Goal: Task Accomplishment & Management: Manage account settings

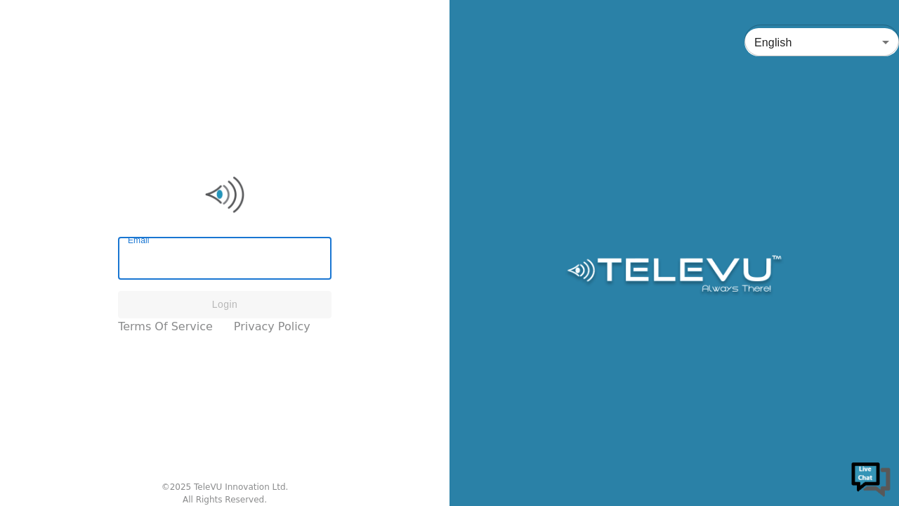
click at [207, 271] on input "Email" at bounding box center [225, 259] width 214 height 39
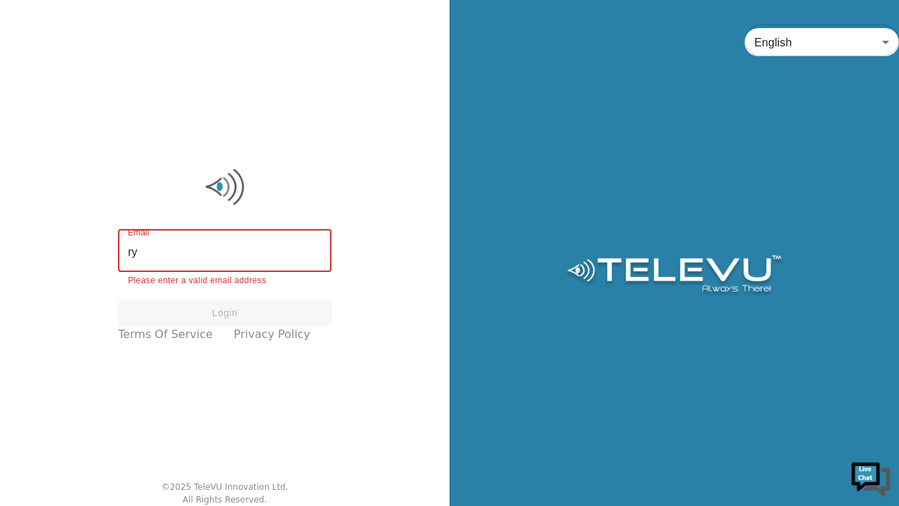
type input "r"
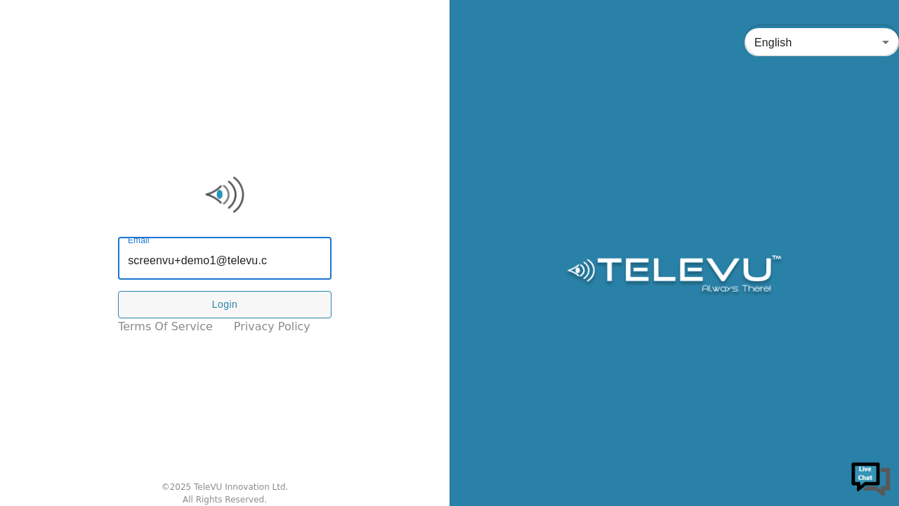
type input "screenvu+demo1@televu.ca"
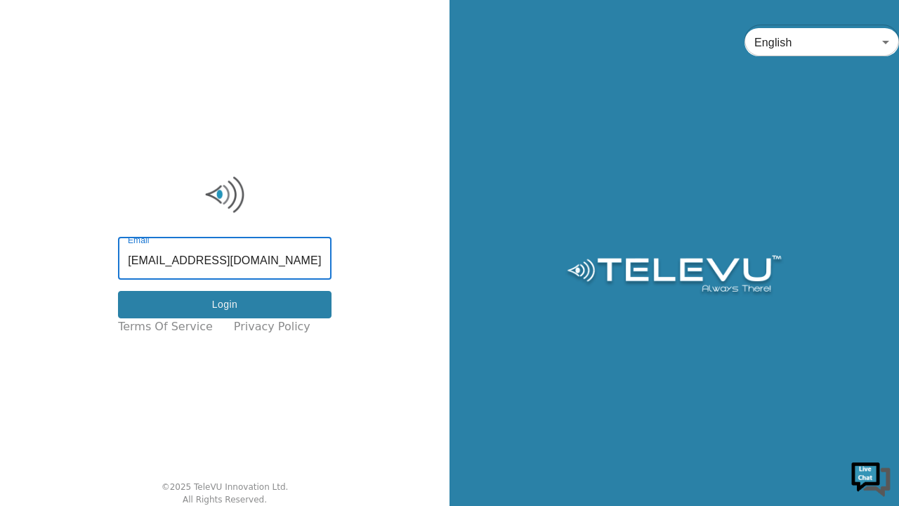
click at [264, 306] on button "Login" at bounding box center [225, 304] width 214 height 27
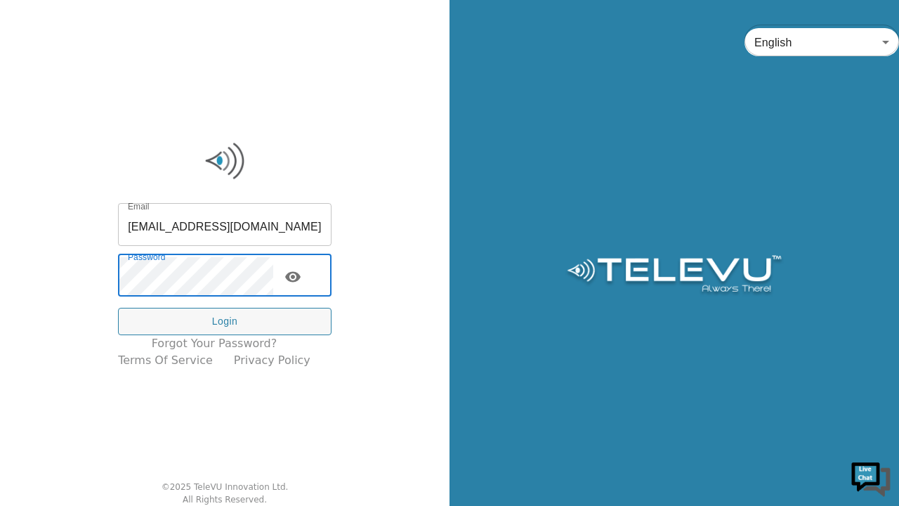
click at [301, 280] on icon "toggle password visibility" at bounding box center [292, 277] width 15 height 11
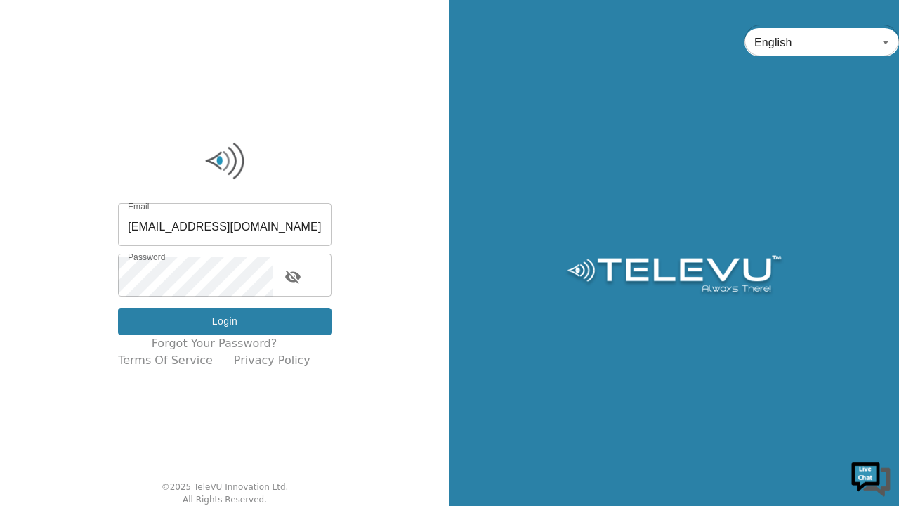
click at [250, 322] on button "Login" at bounding box center [225, 321] width 214 height 27
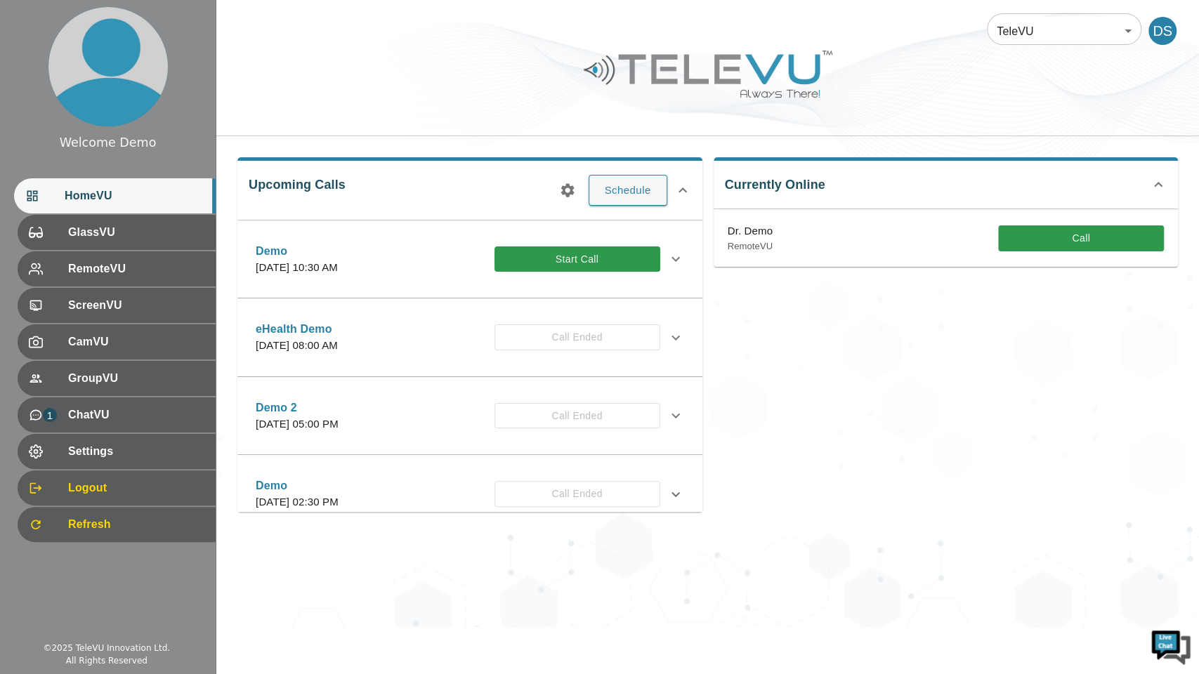
click at [275, 362] on div "eHealth Demo Wednesday, June 4, 2025 at 08:00 AM Call Ended Description Invitee…" at bounding box center [469, 338] width 465 height 79
click at [117, 455] on span "Settings" at bounding box center [135, 451] width 140 height 17
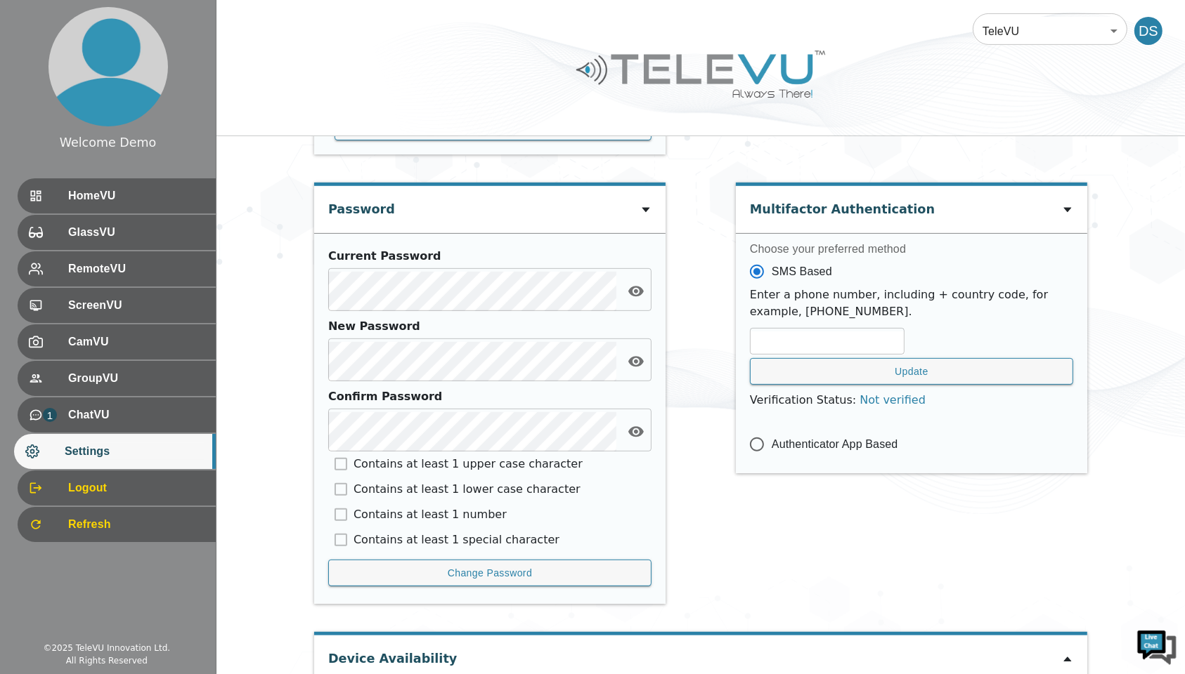
scroll to position [568, 0]
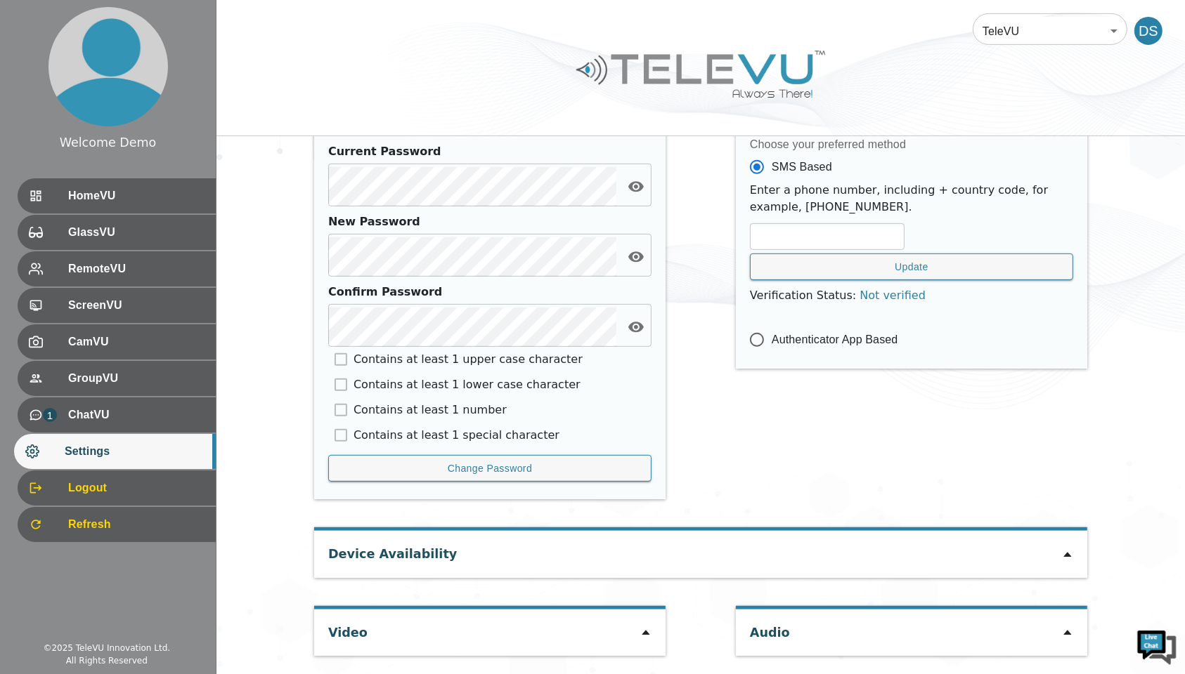
click at [641, 505] on icon at bounding box center [645, 632] width 11 height 11
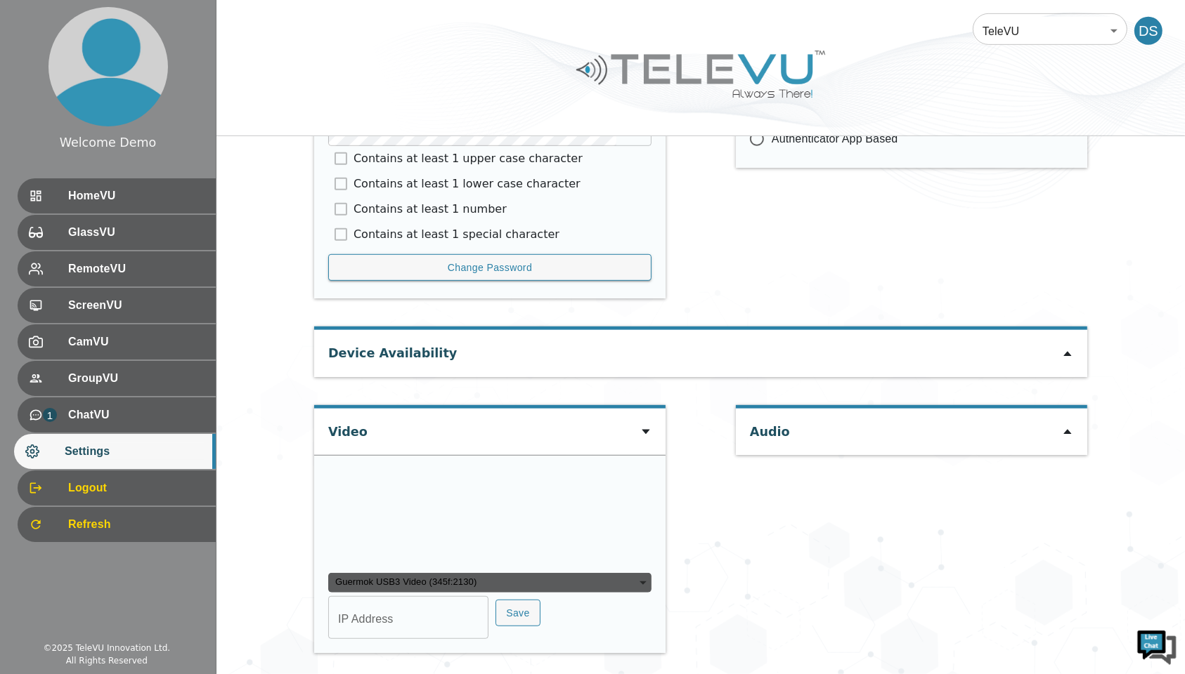
scroll to position [877, 0]
click at [452, 505] on video at bounding box center [433, 515] width 211 height 105
click at [452, 505] on div "Guermok USB3 Video (345f:2130)" at bounding box center [489, 583] width 323 height 20
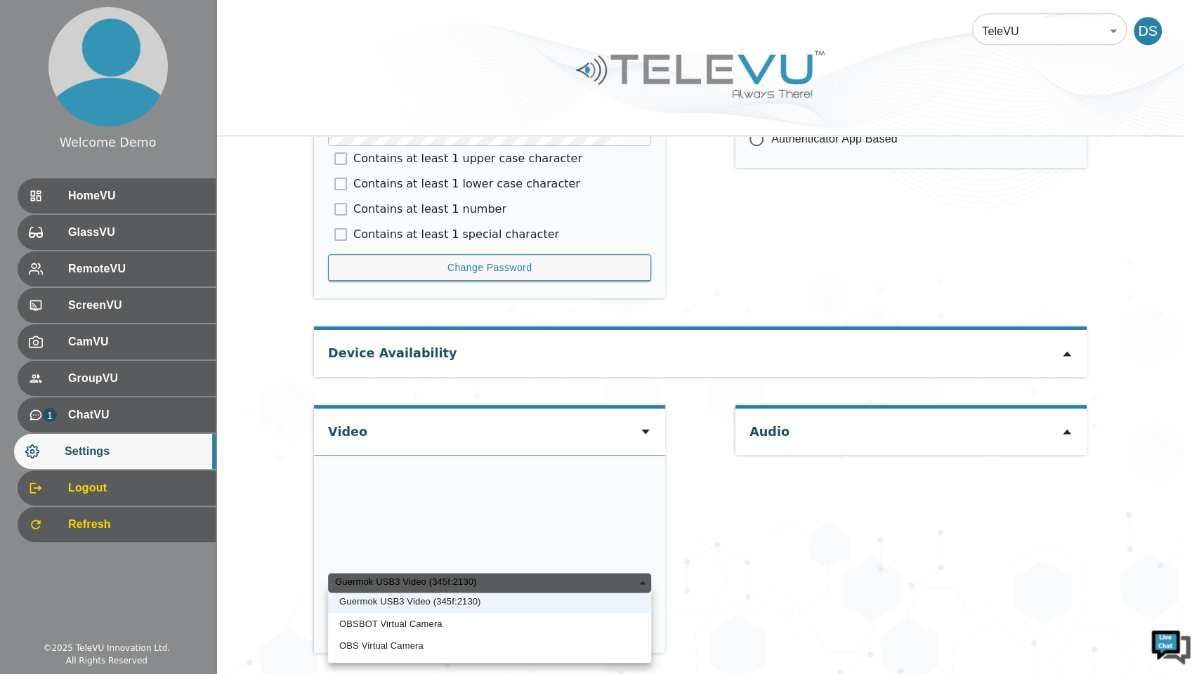
click at [450, 505] on div "Guermok USB3 Video (345f:2130)" at bounding box center [489, 583] width 323 height 20
click at [446, 505] on li "OBSBOT Virtual Camera" at bounding box center [489, 624] width 323 height 22
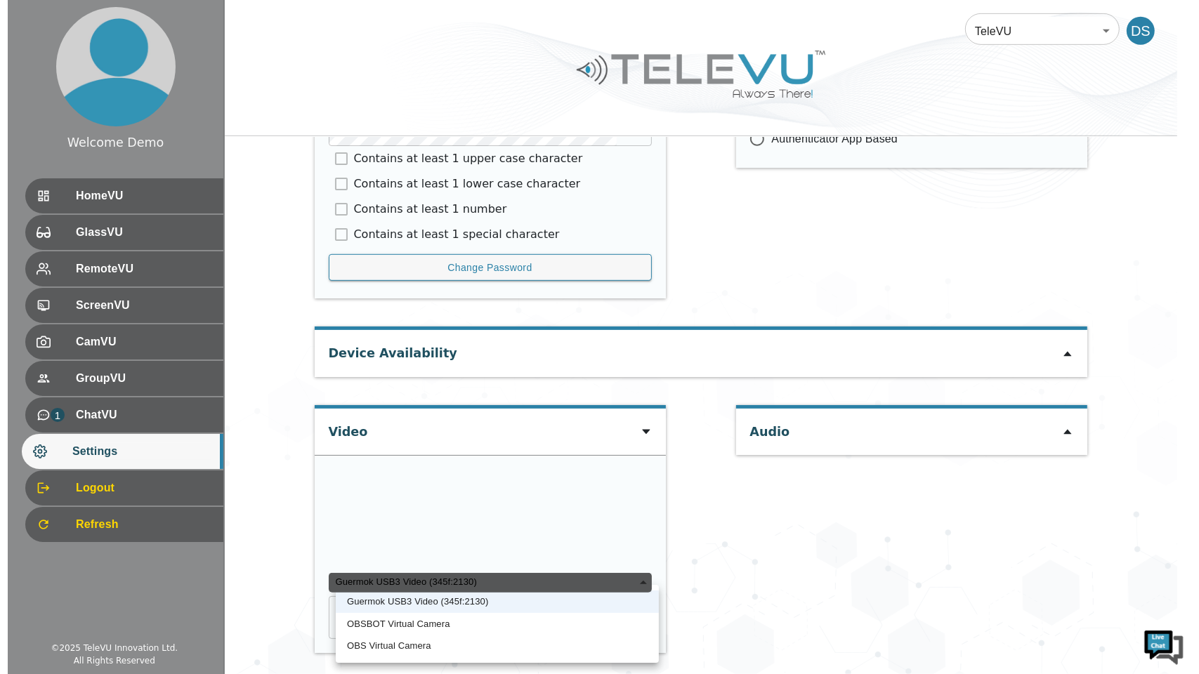
scroll to position [843, 0]
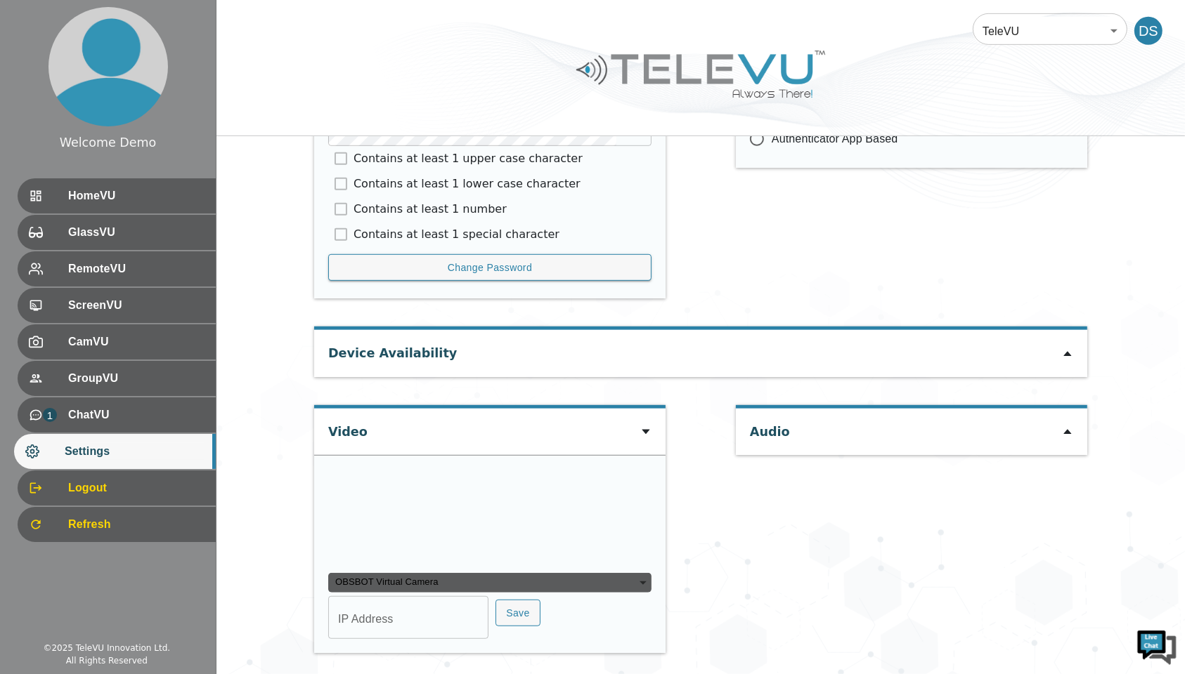
click at [471, 505] on div "OBSBOT Virtual Camera" at bounding box center [489, 583] width 323 height 20
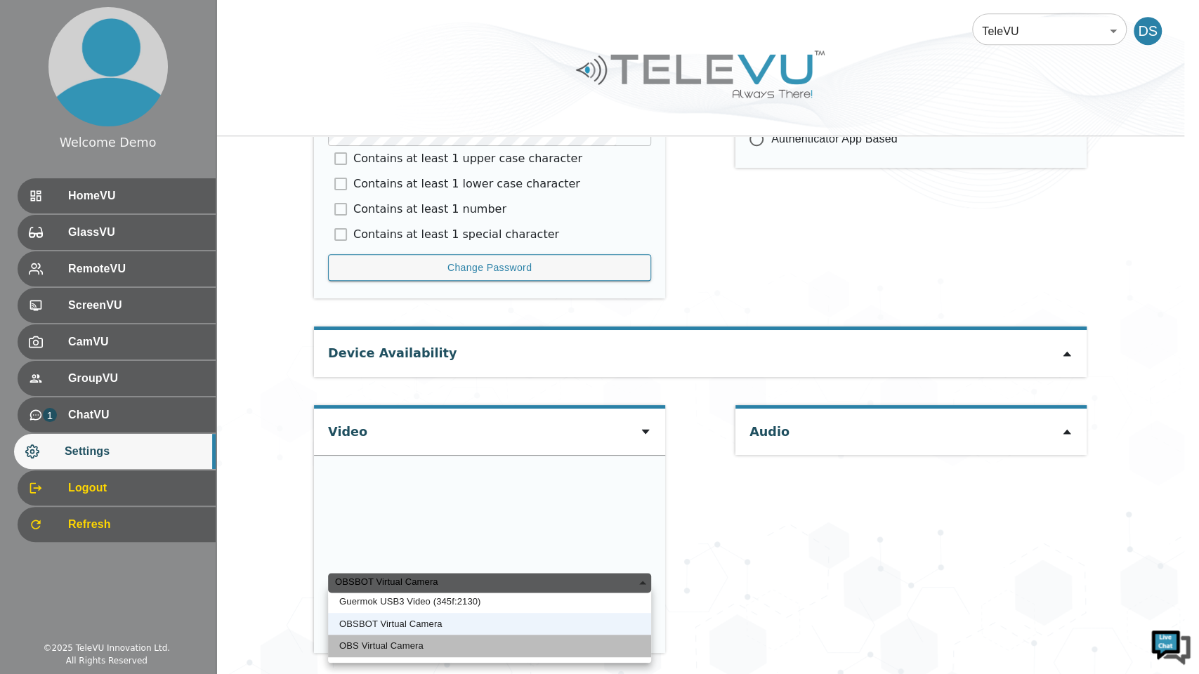
click at [410, 505] on li "OBS Virtual Camera" at bounding box center [489, 646] width 323 height 22
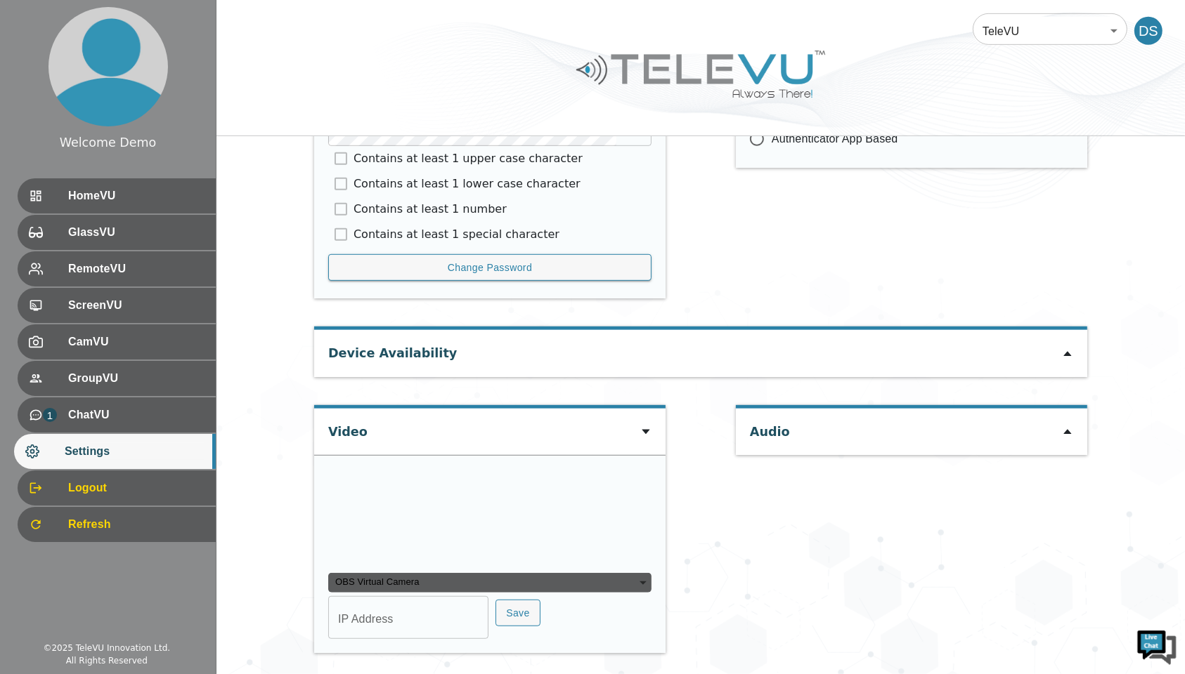
click at [476, 505] on div "OBS Virtual Camera" at bounding box center [489, 583] width 323 height 20
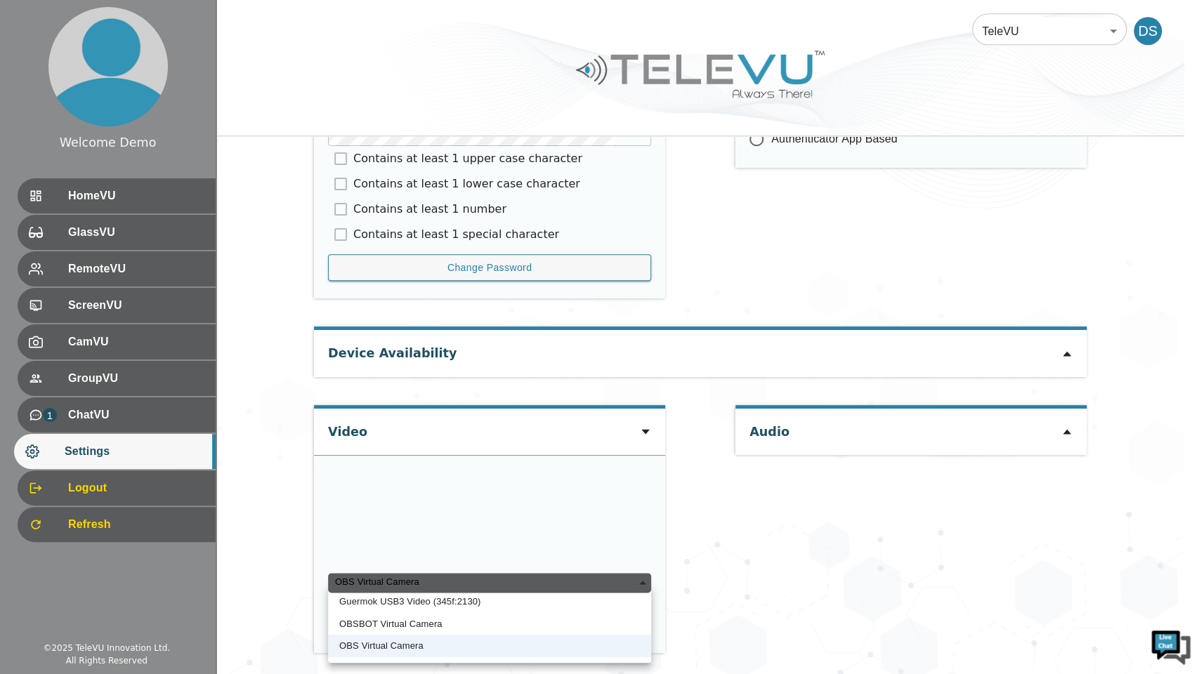
click at [422, 505] on li "Guermok USB3 Video (345f:2130)" at bounding box center [489, 602] width 323 height 22
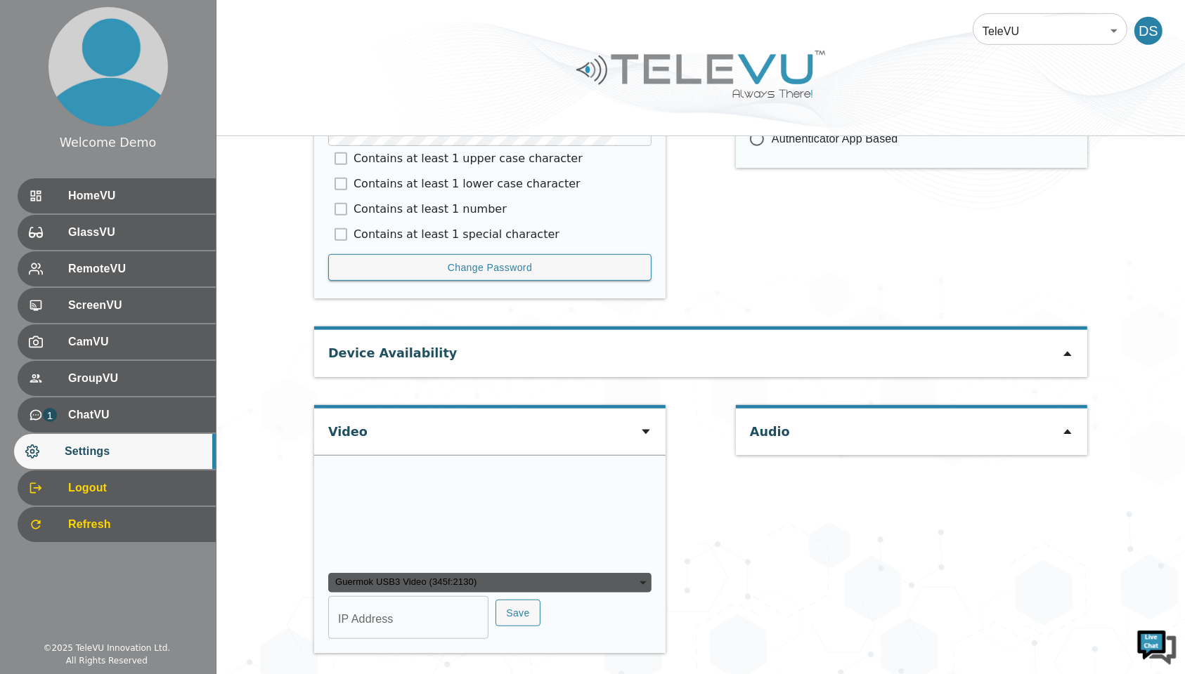
click at [457, 505] on div "Guermok USB3 Video (345f:2130)" at bounding box center [489, 583] width 323 height 20
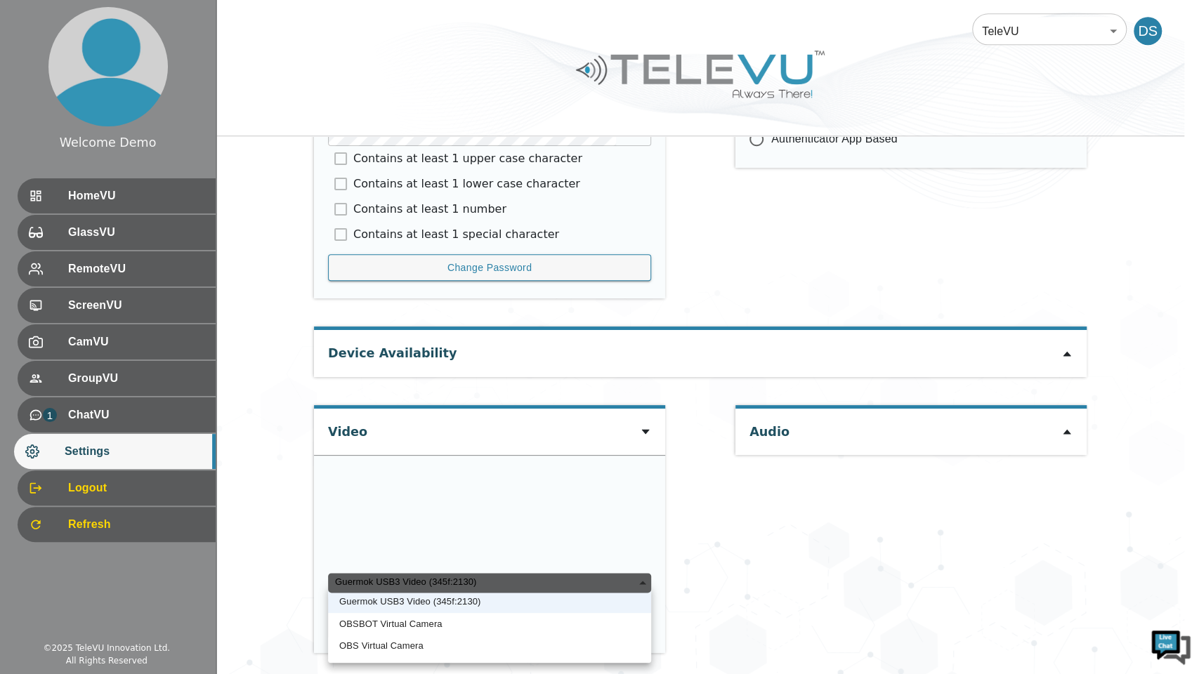
click at [410, 505] on li "Guermok USB3 Video (345f:2130)" at bounding box center [489, 602] width 323 height 22
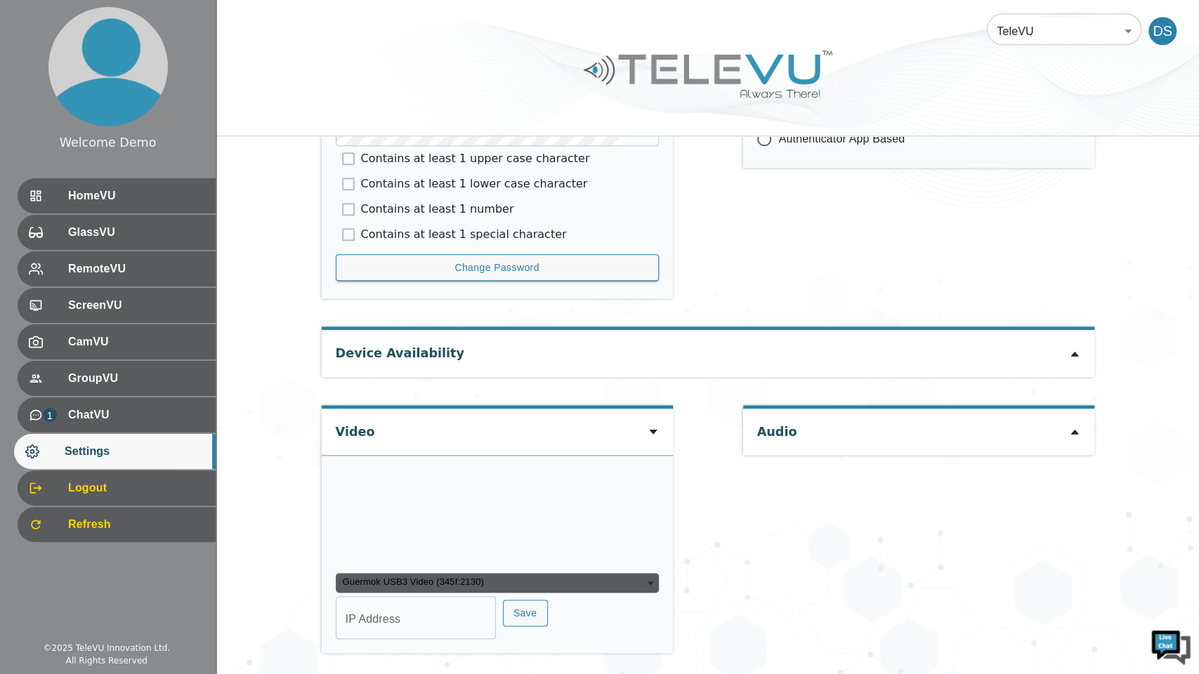
click at [447, 505] on div "Guermok USB3 Video (345f:2130)" at bounding box center [497, 583] width 323 height 20
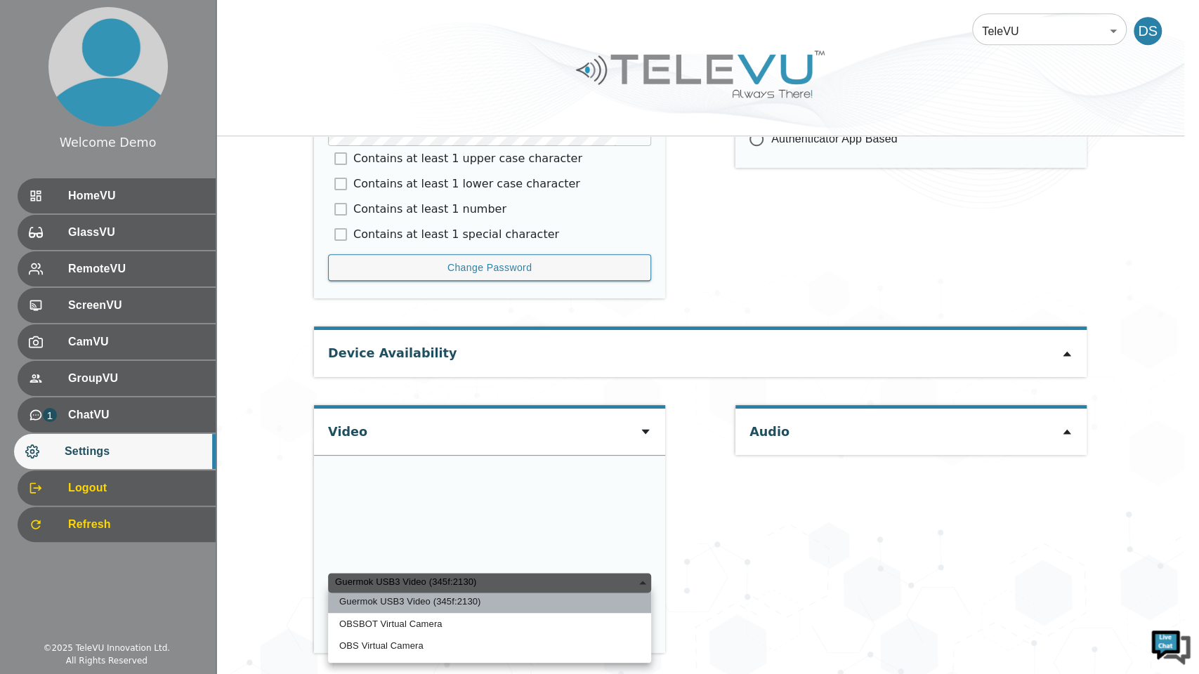
click at [450, 505] on li "Guermok USB3 Video (345f:2130)" at bounding box center [489, 602] width 323 height 22
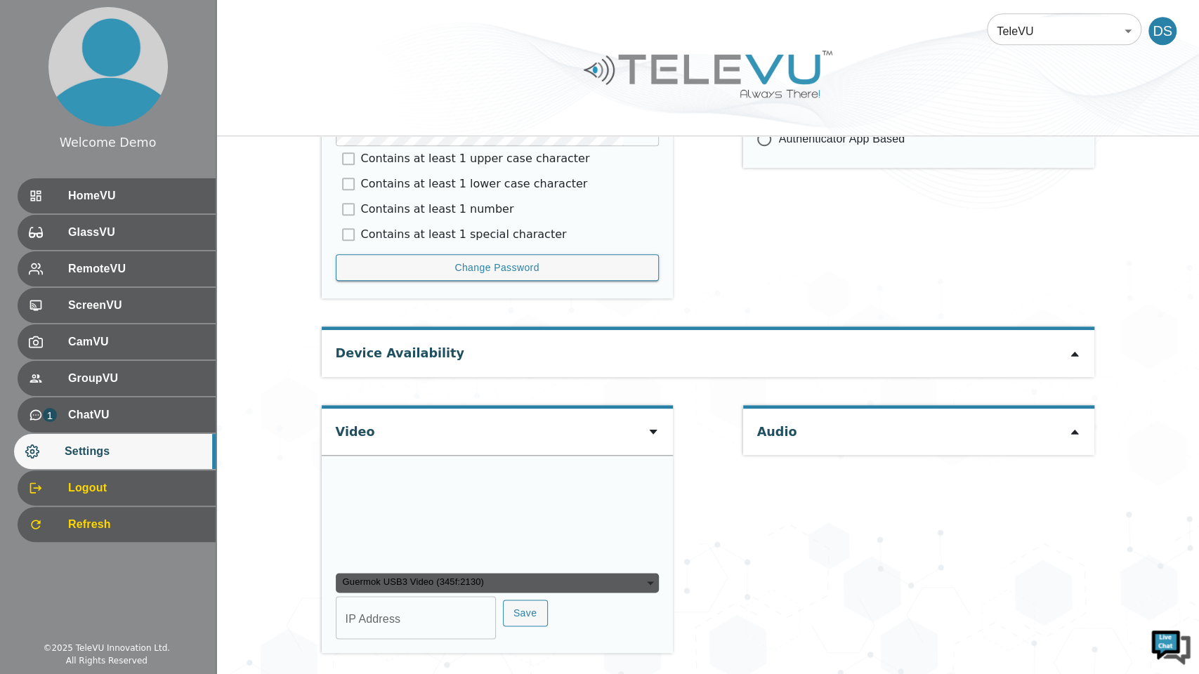
click at [454, 505] on div "Guermok USB3 Video (345f:2130)" at bounding box center [497, 583] width 323 height 20
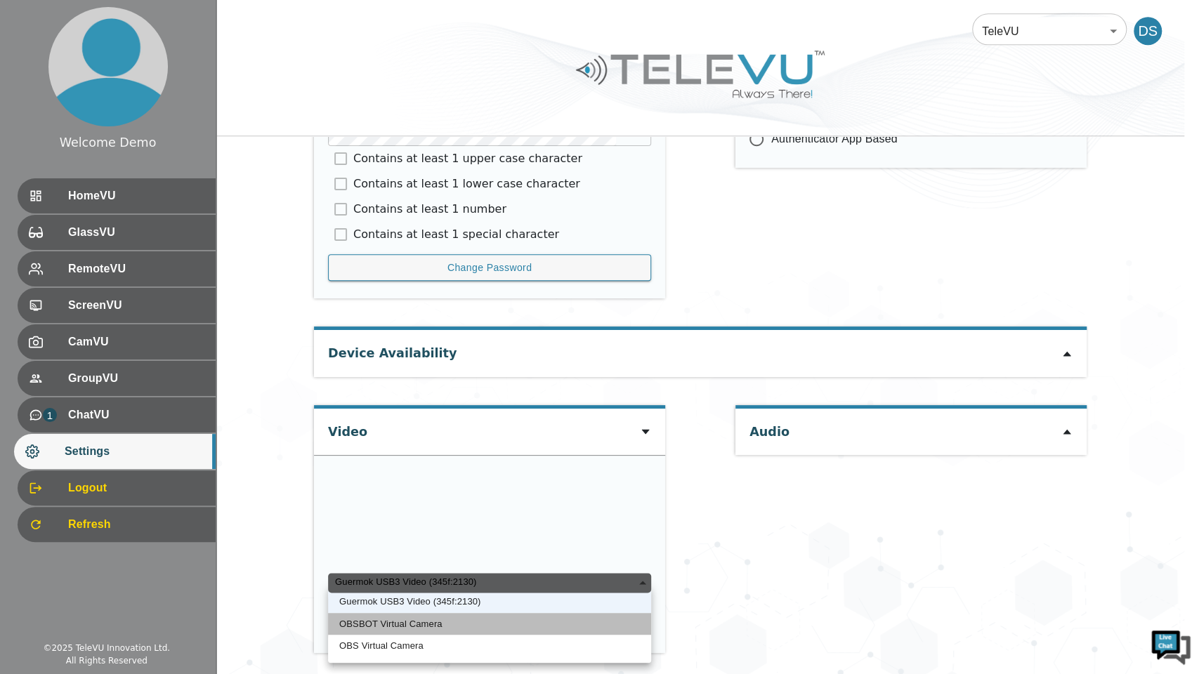
click at [423, 505] on li "OBSBOT Virtual Camera" at bounding box center [489, 624] width 323 height 22
type input "cd672b8dffe76acd0ce1be26766337c1a6a619985667ab82a4a9f4f692acb22a"
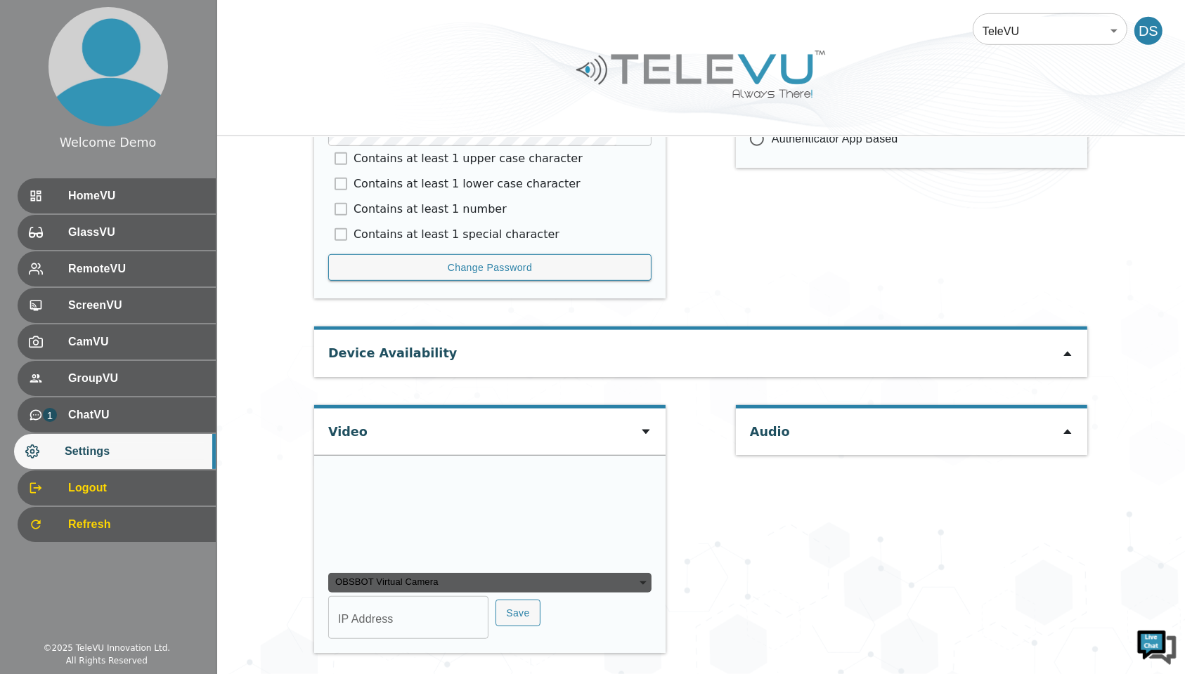
click at [433, 505] on div "OBSBOT Virtual Camera" at bounding box center [489, 583] width 323 height 20
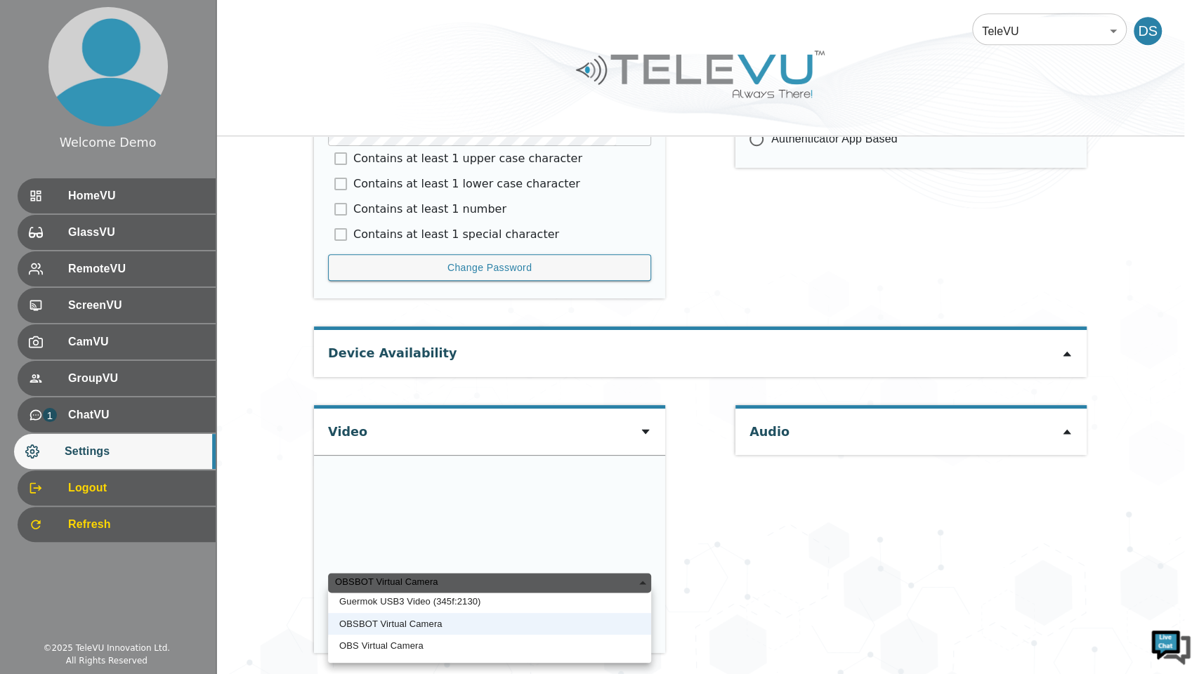
click at [827, 495] on div at bounding box center [599, 337] width 1199 height 674
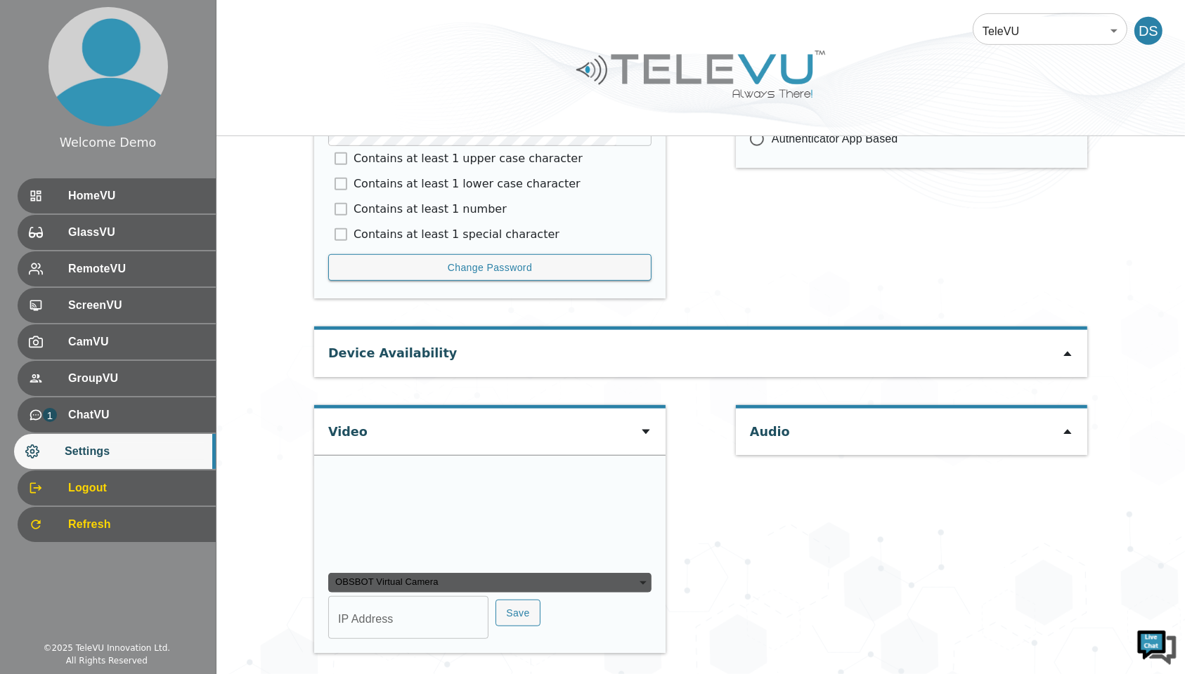
click at [834, 492] on div "Audio" at bounding box center [911, 536] width 351 height 262
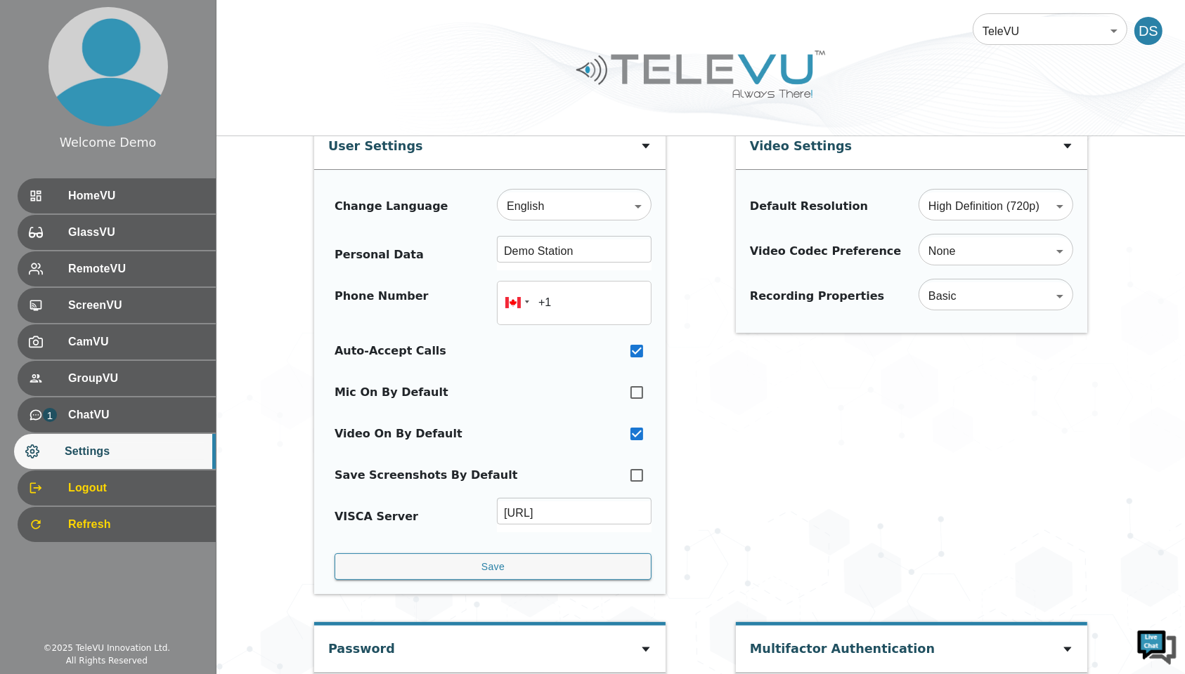
scroll to position [0, 0]
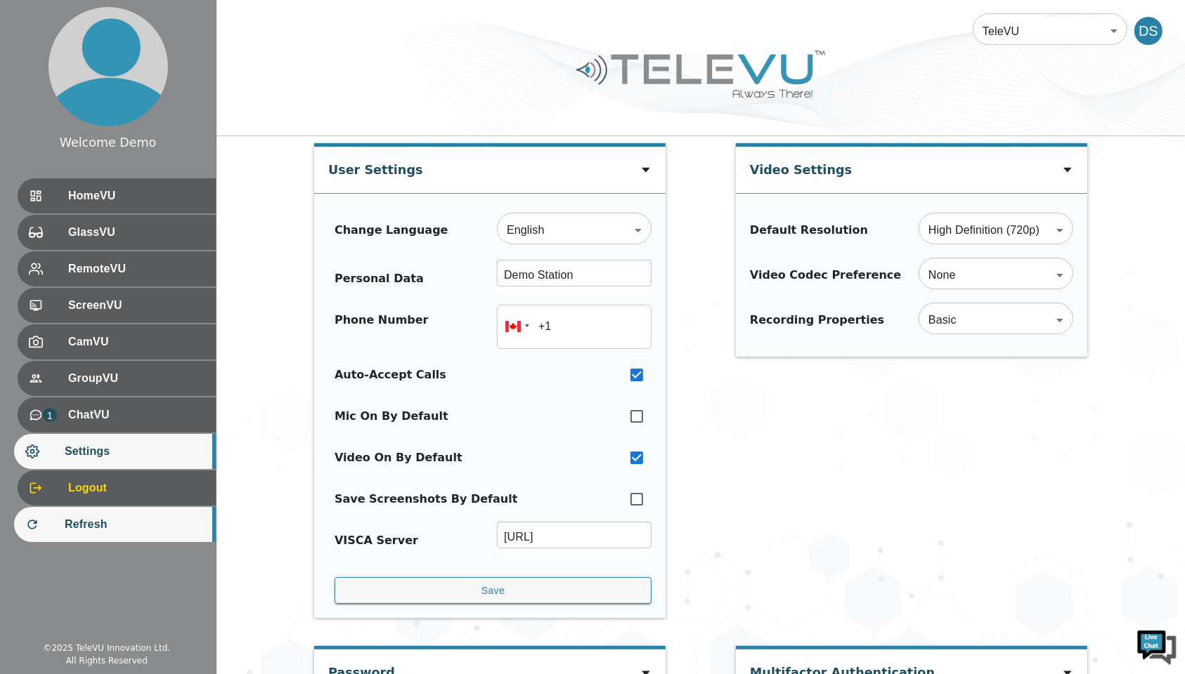
click at [91, 505] on span "Refresh" at bounding box center [135, 524] width 140 height 17
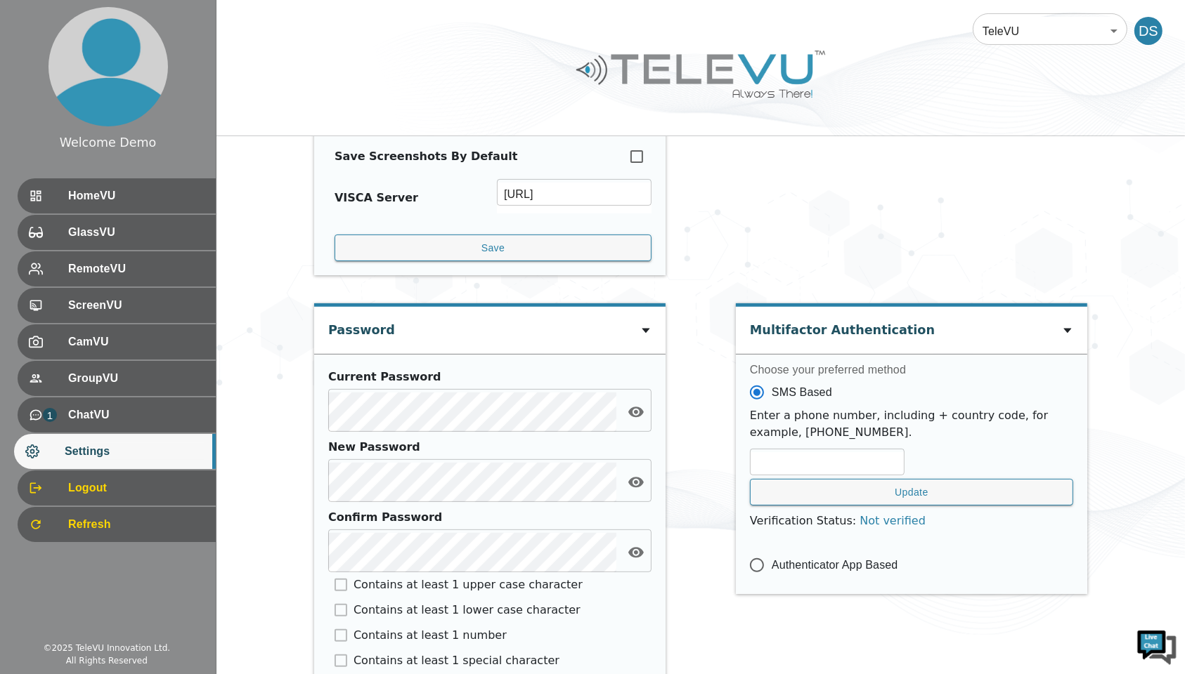
scroll to position [568, 0]
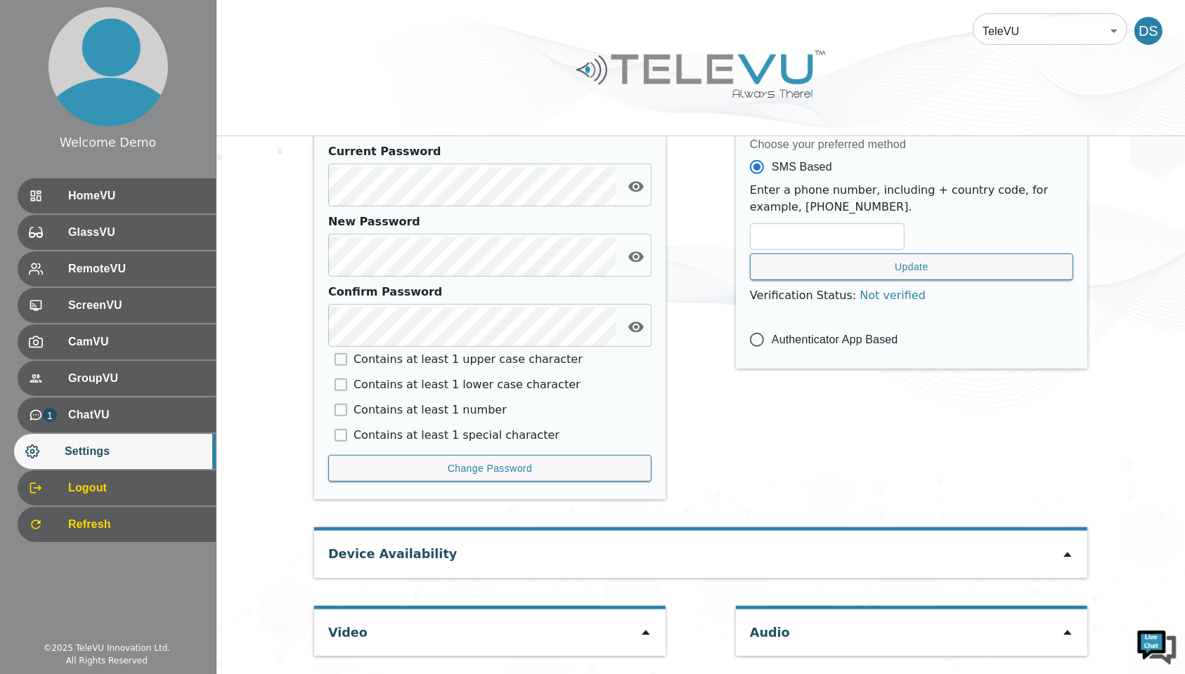
click at [648, 630] on icon at bounding box center [645, 632] width 11 height 11
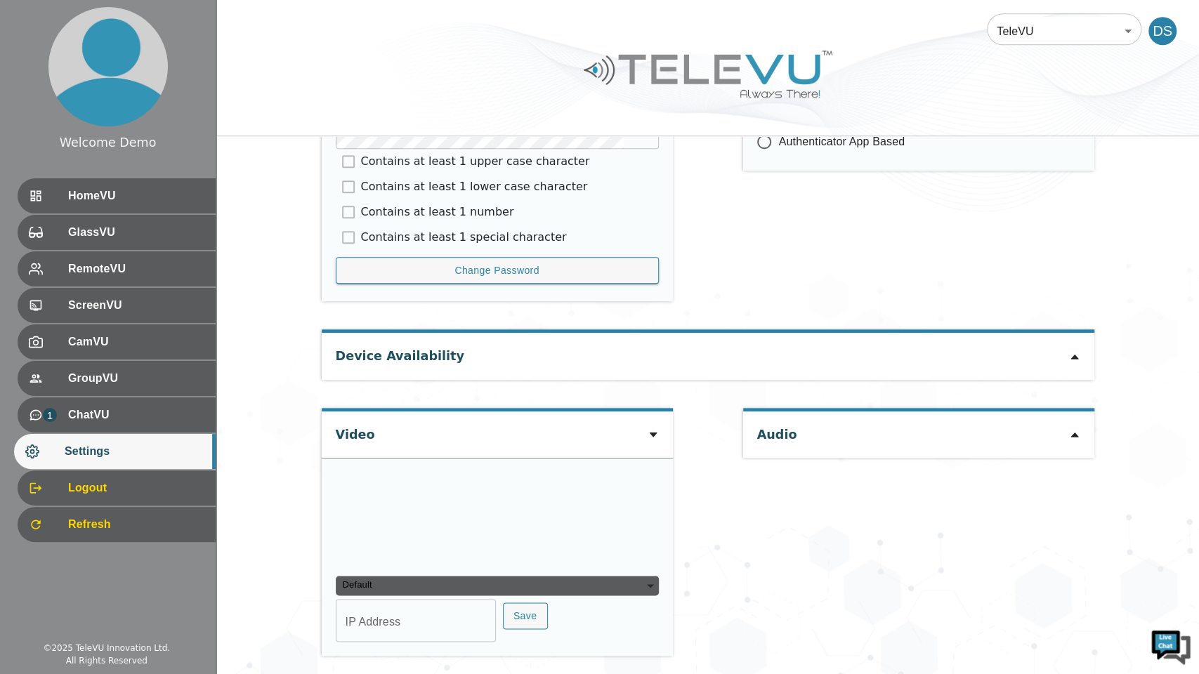
click at [528, 580] on div "Default" at bounding box center [497, 586] width 323 height 20
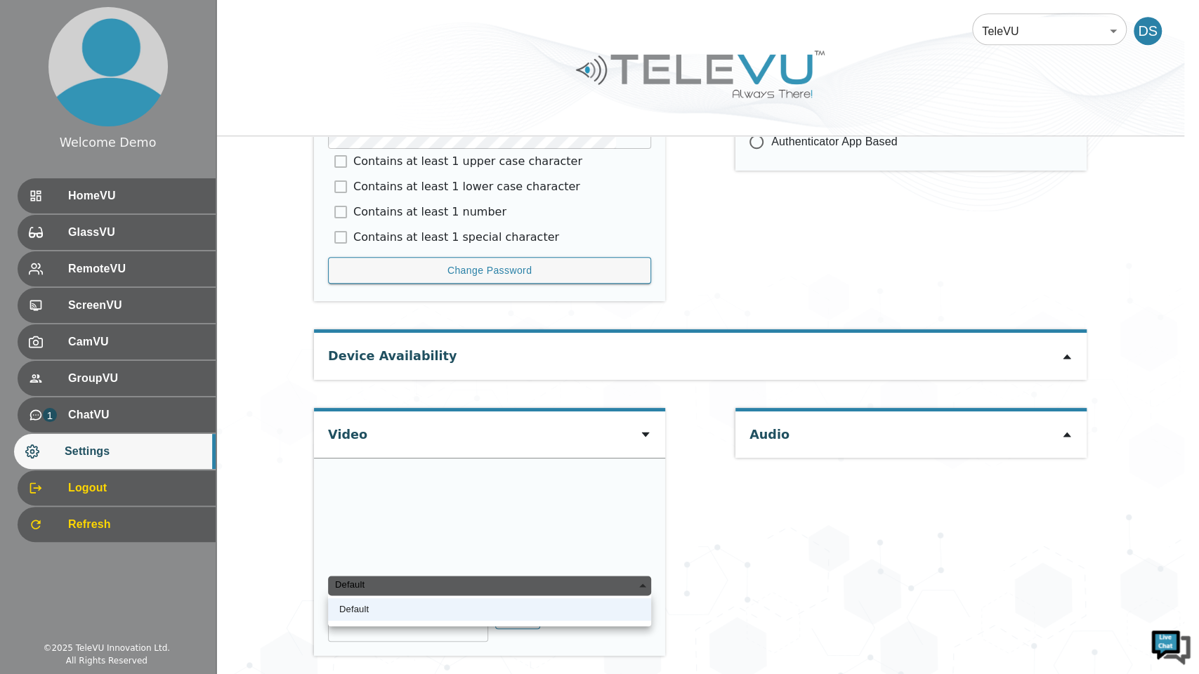
click at [396, 615] on li "Default" at bounding box center [489, 610] width 323 height 22
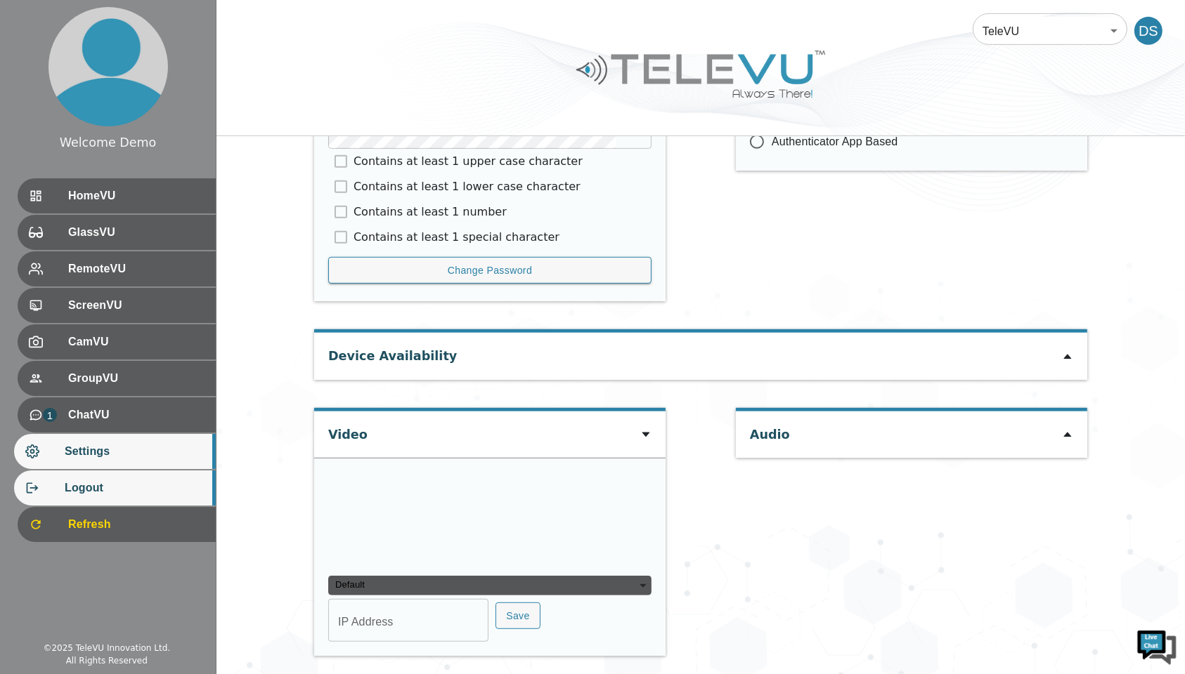
scroll to position [0, 0]
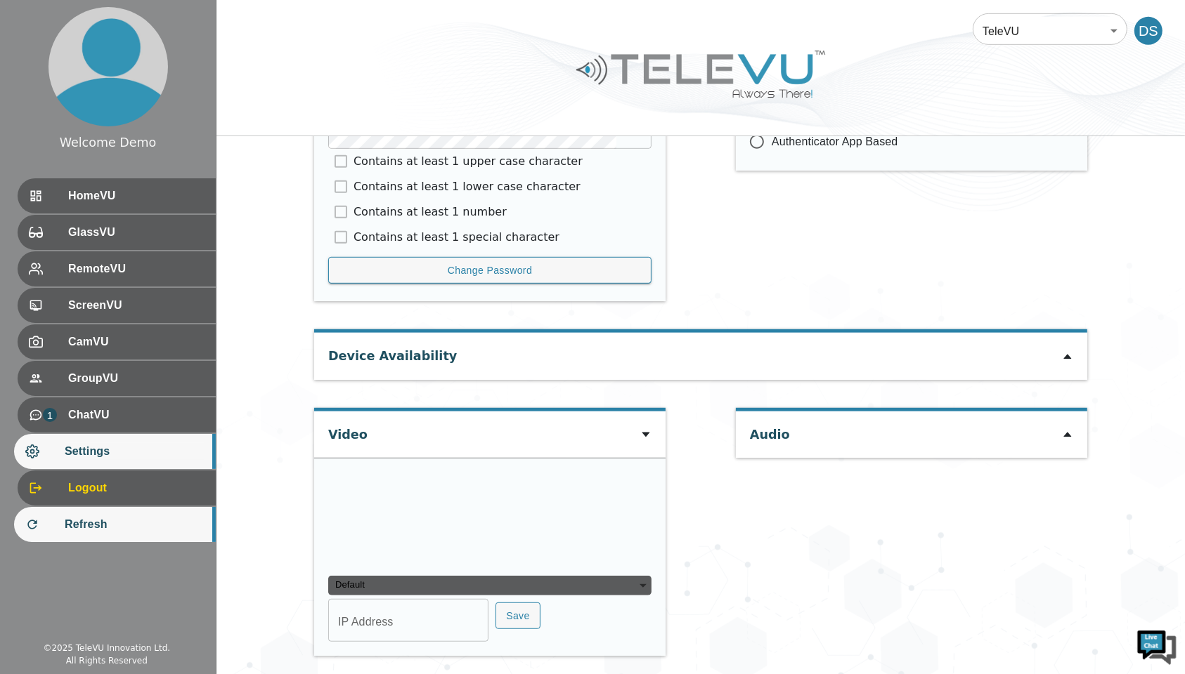
click at [98, 524] on span "Refresh" at bounding box center [135, 524] width 140 height 17
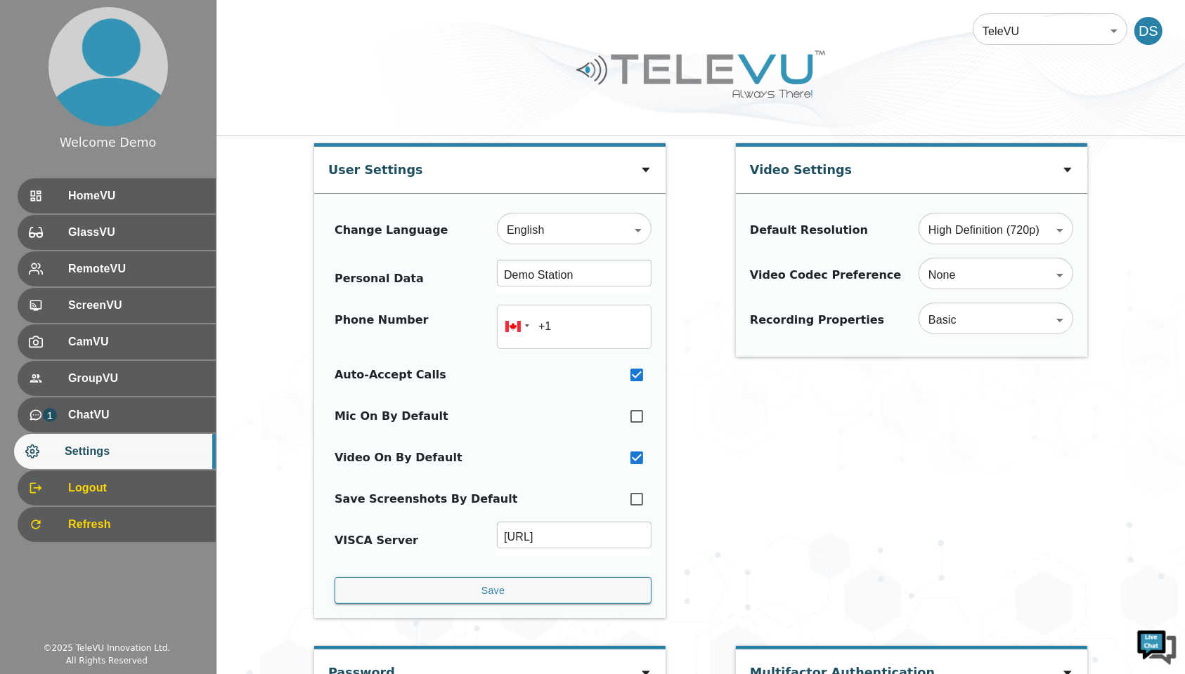
click at [644, 167] on icon at bounding box center [645, 169] width 11 height 11
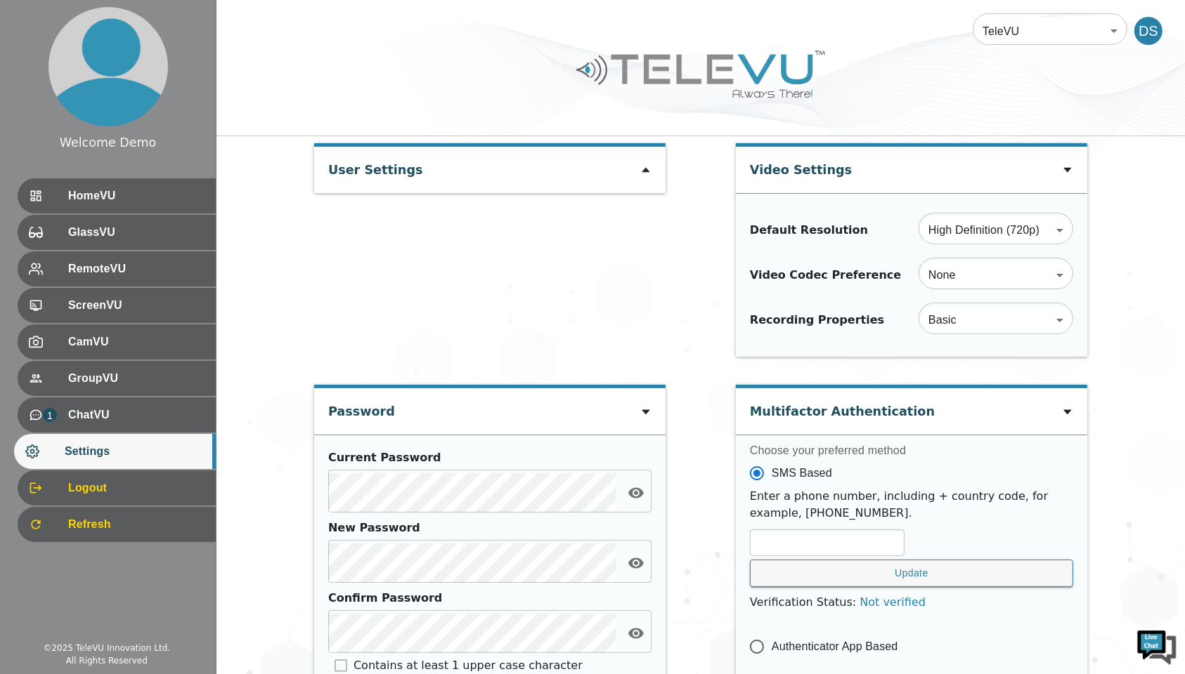
click at [642, 410] on icon at bounding box center [645, 412] width 8 height 5
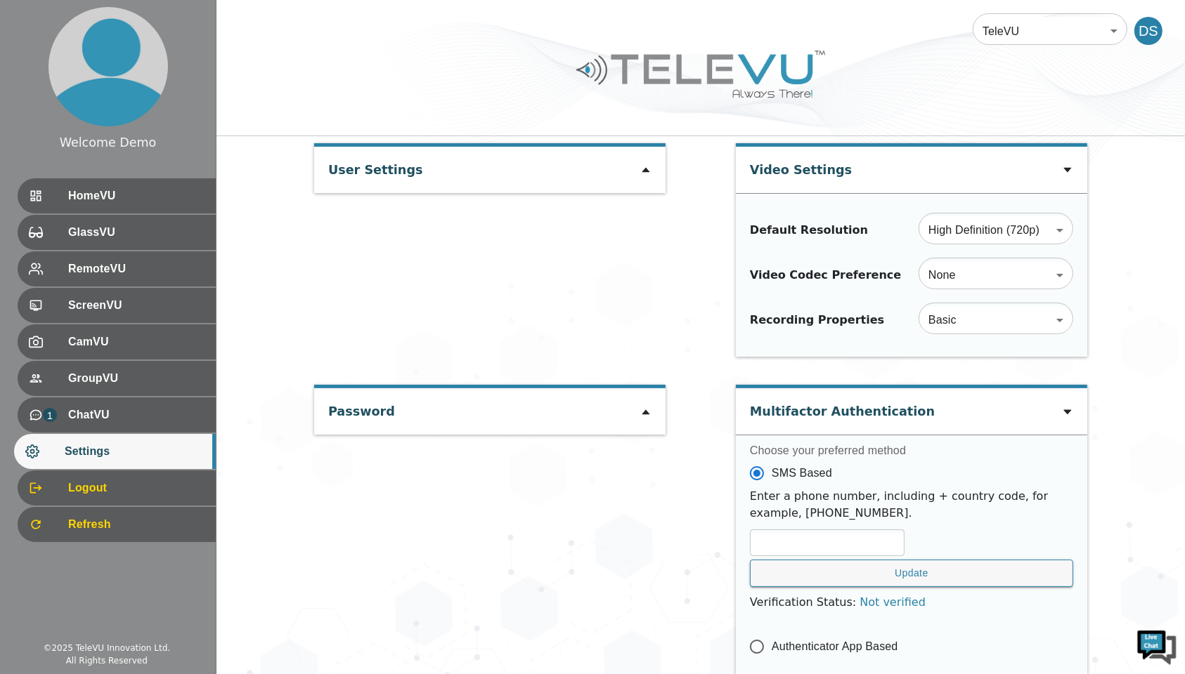
click at [1063, 405] on div at bounding box center [1067, 411] width 11 height 17
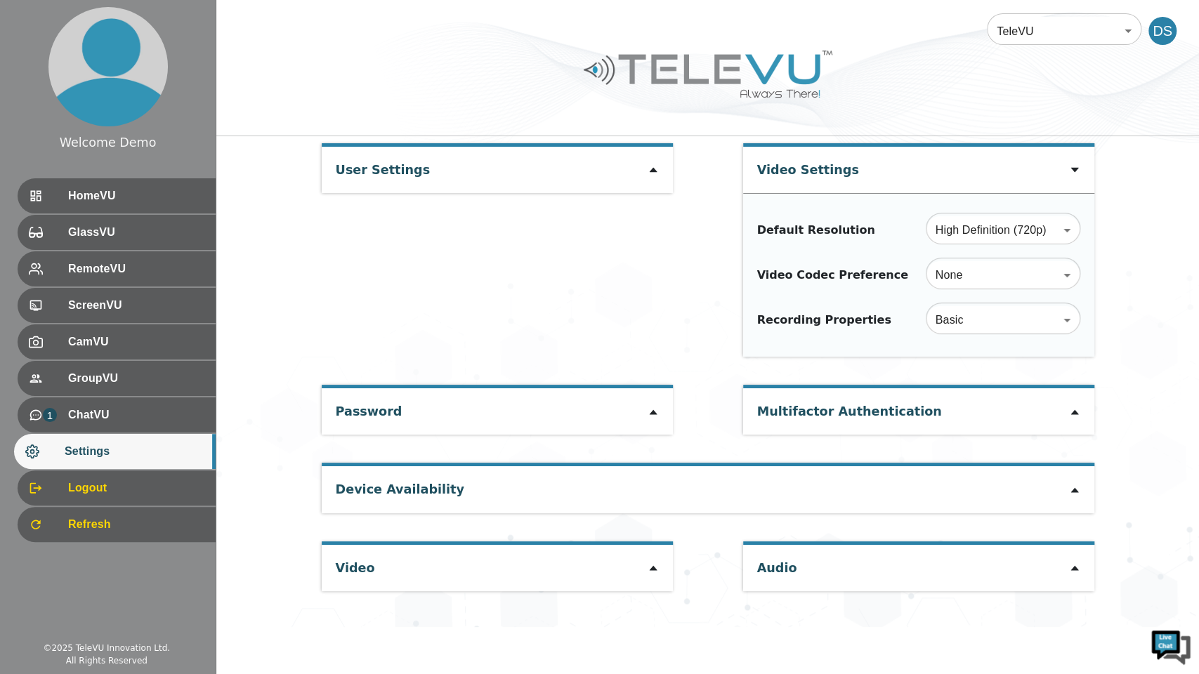
click at [1075, 169] on icon at bounding box center [1075, 170] width 8 height 5
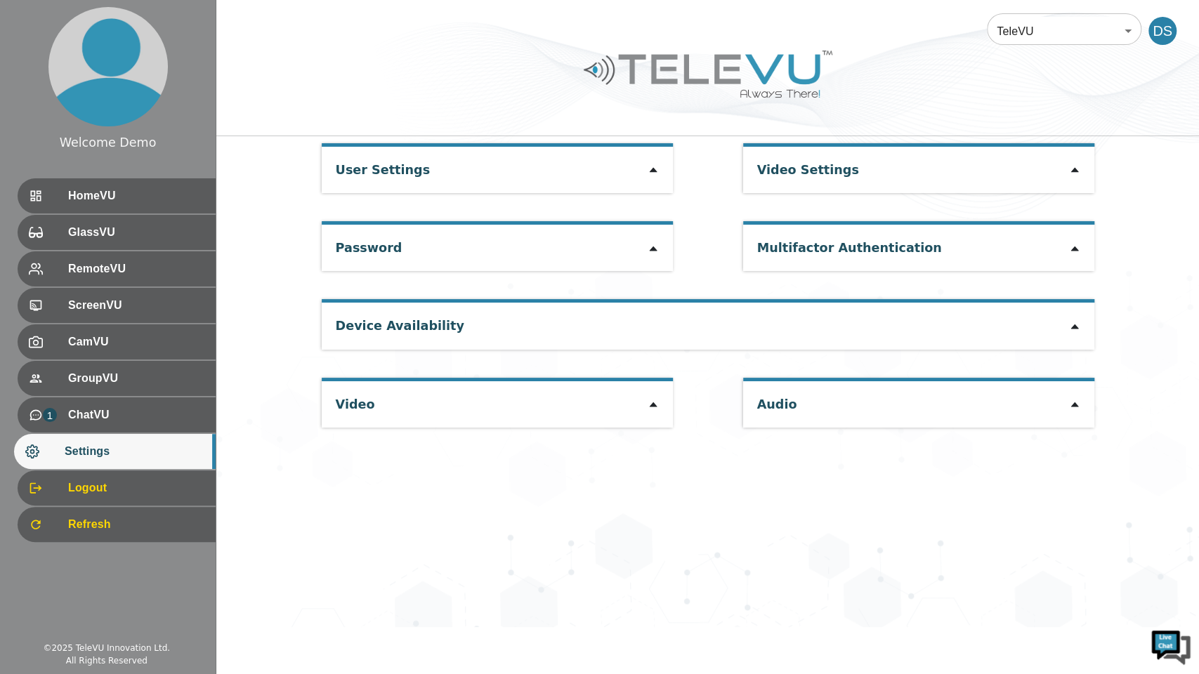
click at [655, 405] on icon at bounding box center [653, 405] width 8 height 5
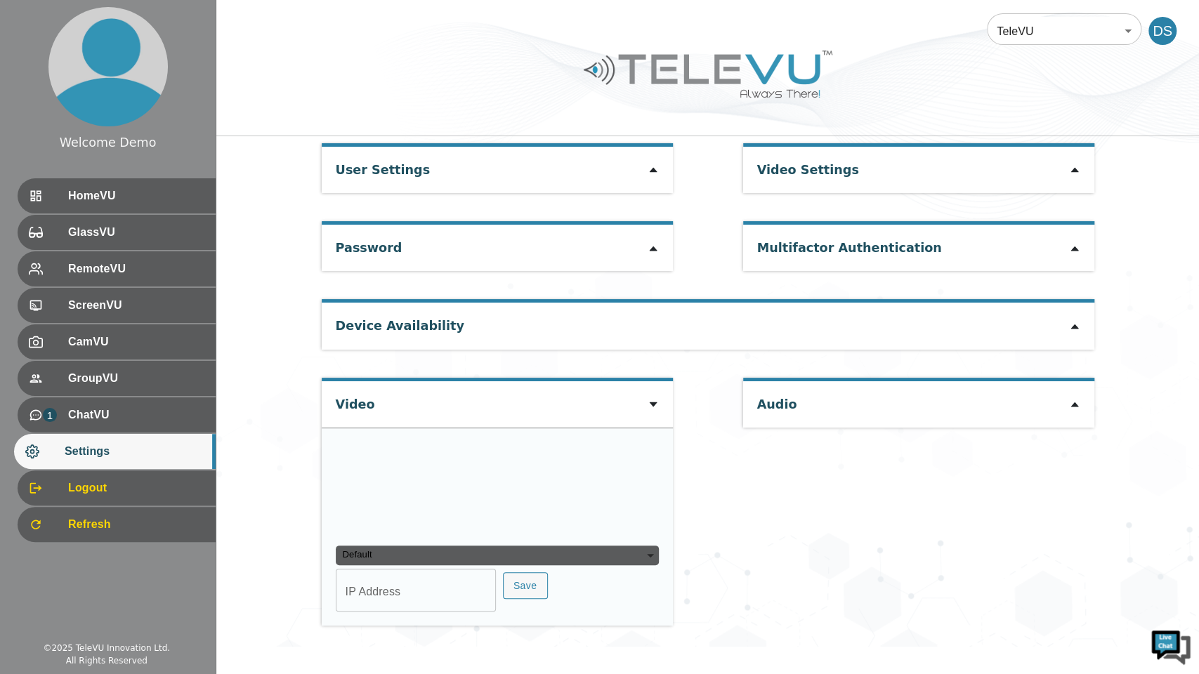
click at [442, 547] on div "Default" at bounding box center [497, 556] width 323 height 20
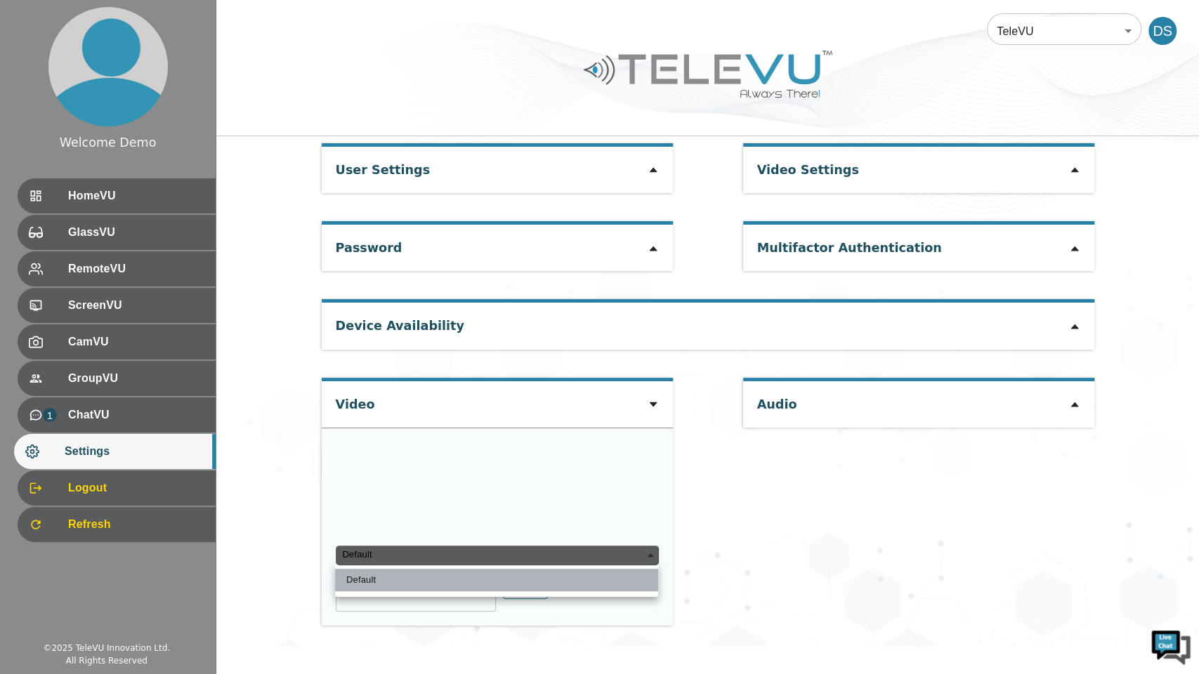
click at [392, 582] on li "Default" at bounding box center [496, 580] width 323 height 22
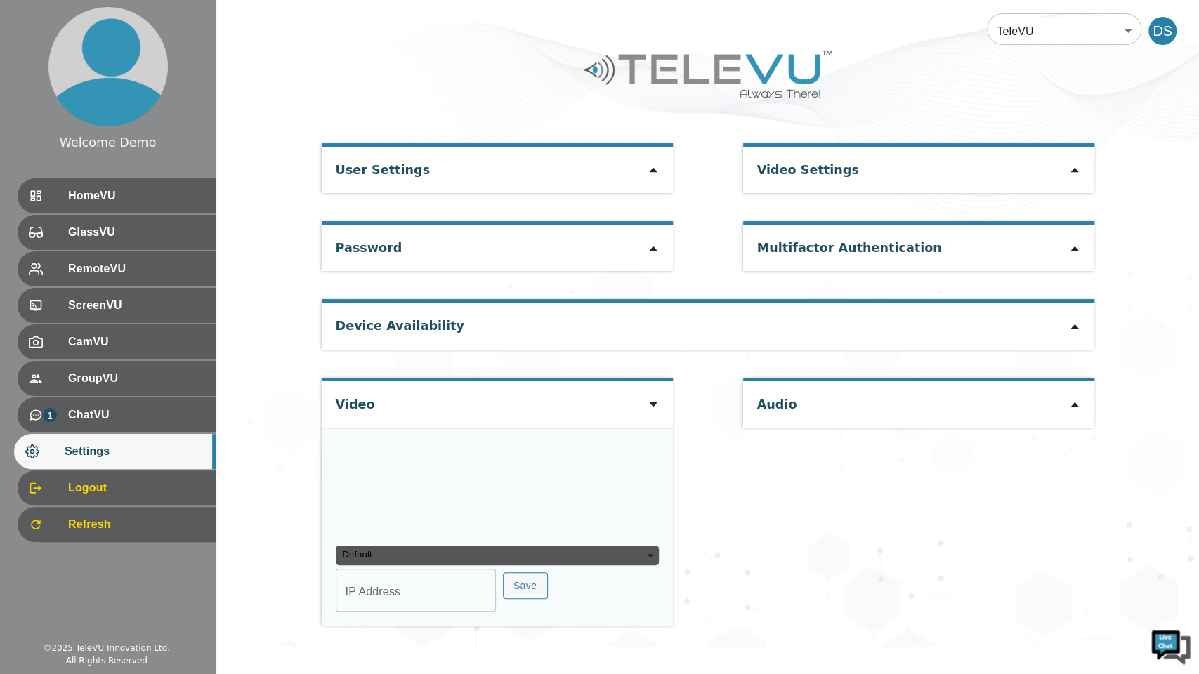
type input "1b2b05724a866c565f7c486066d6f174791c26ec50ae8ee72895bdfc16ebf6d7"
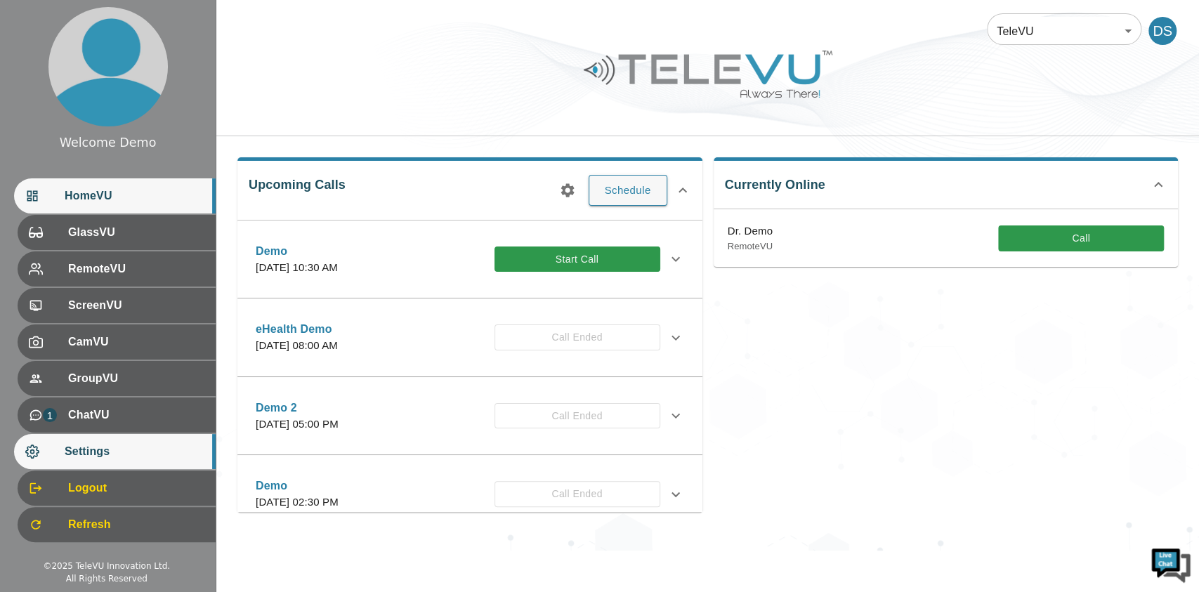
click at [145, 457] on span "Settings" at bounding box center [135, 451] width 140 height 17
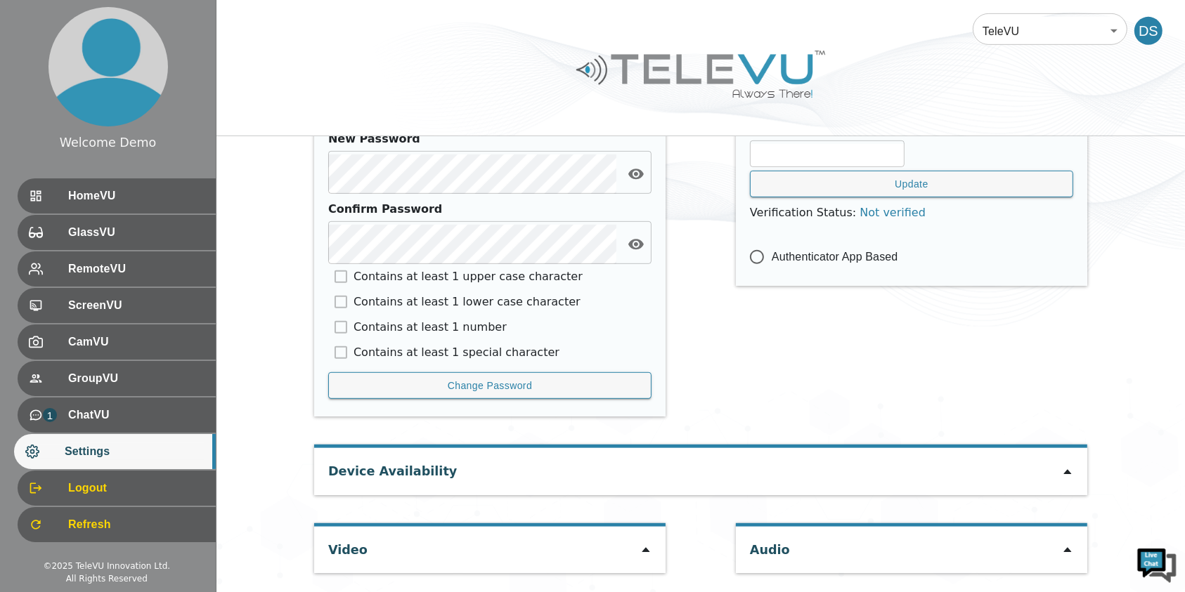
click at [631, 551] on div "Video" at bounding box center [489, 550] width 351 height 46
click at [649, 550] on icon at bounding box center [645, 549] width 11 height 11
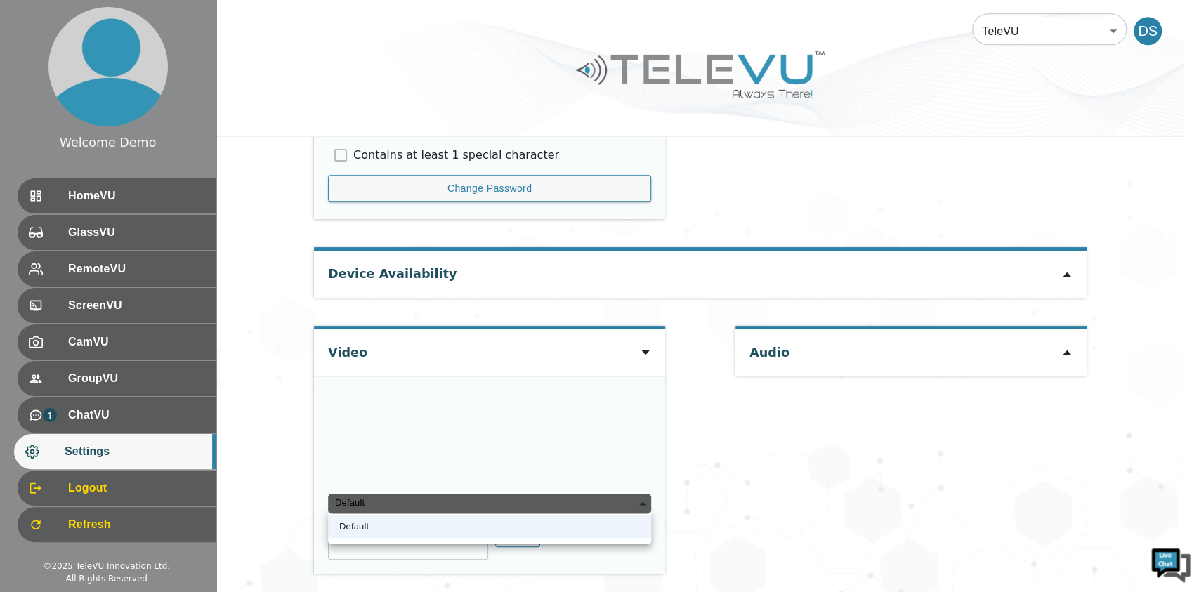
click at [501, 502] on div "Default" at bounding box center [489, 504] width 323 height 20
click at [458, 500] on div "Default" at bounding box center [489, 504] width 323 height 20
click at [417, 532] on li "Default" at bounding box center [489, 527] width 323 height 22
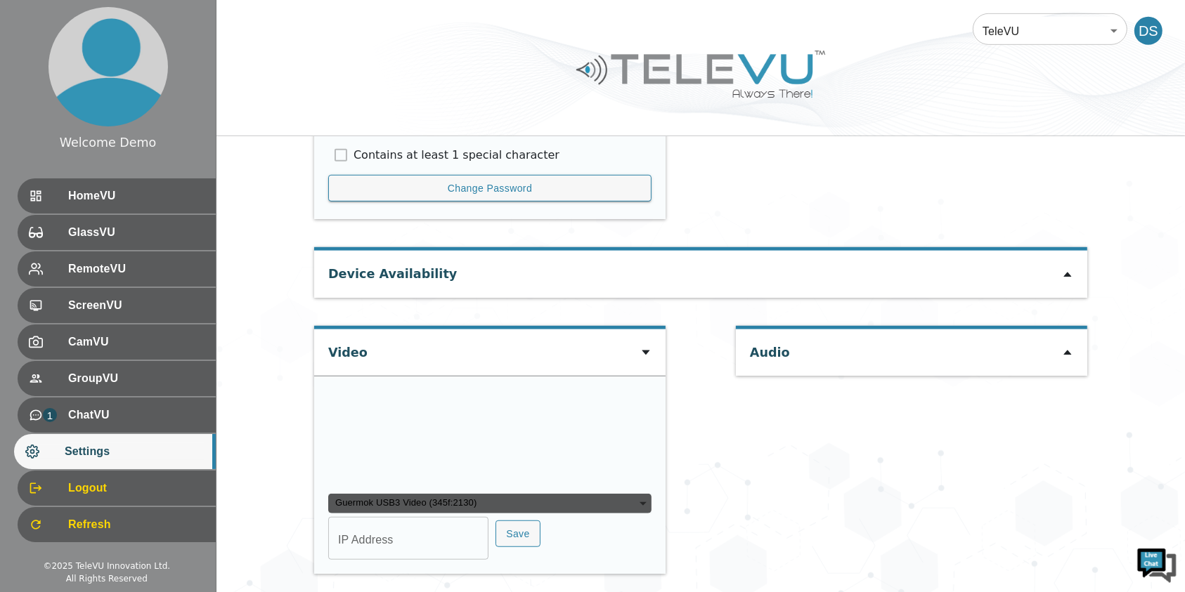
scroll to position [959, 0]
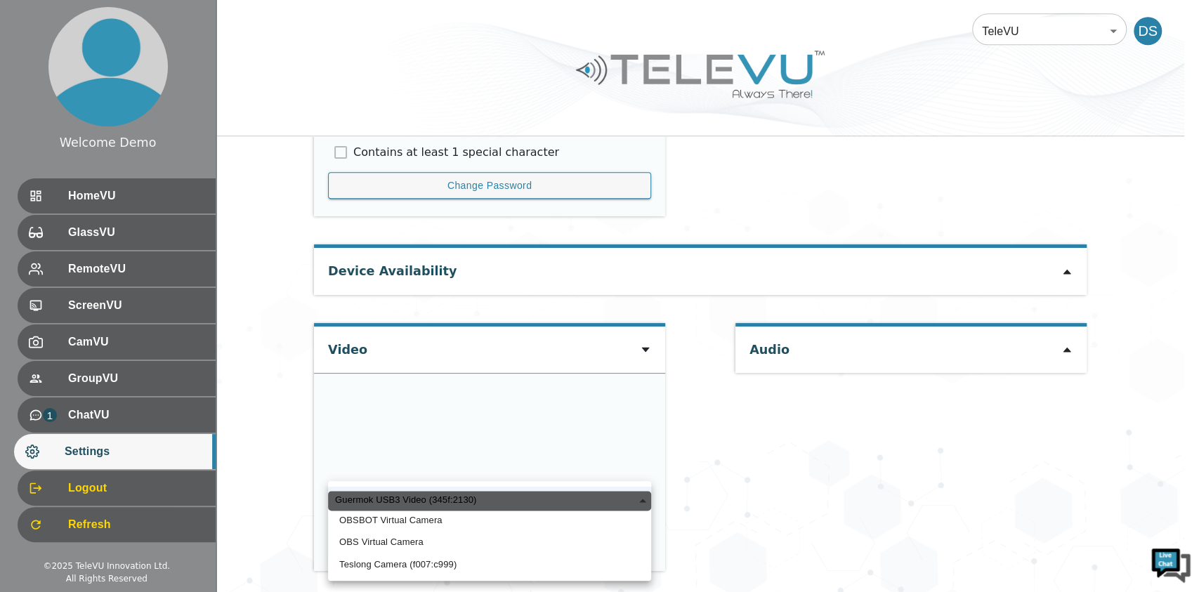
click at [495, 493] on div "Guermok USB3 Video (345f:2130)" at bounding box center [489, 501] width 323 height 20
click at [426, 561] on li "Teslong Camera (f007:c999)" at bounding box center [489, 565] width 323 height 22
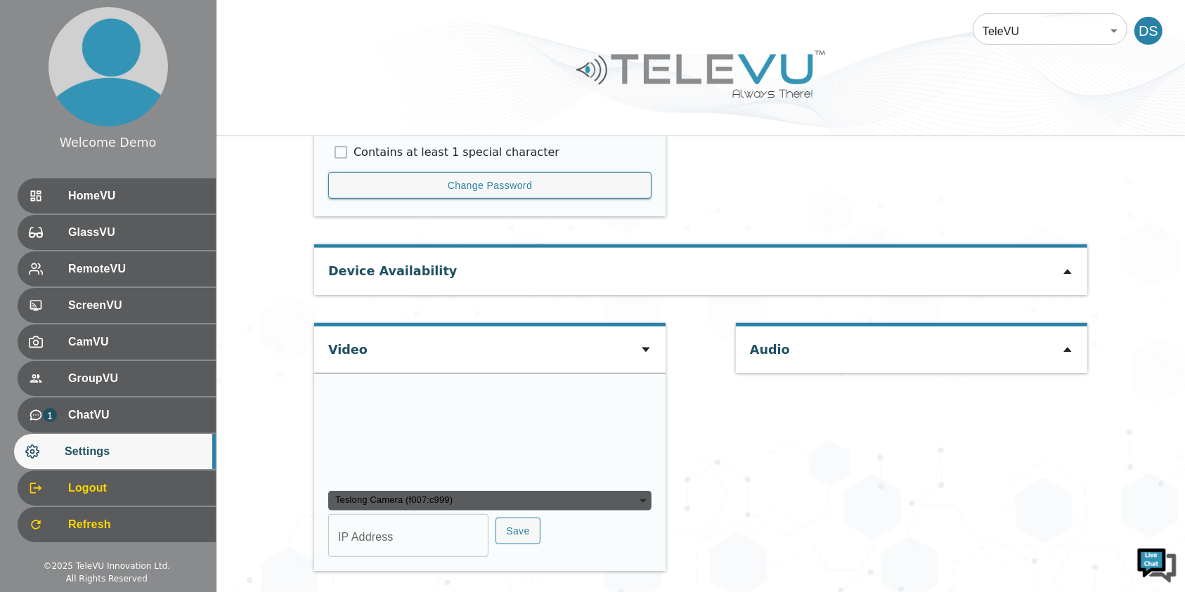
click at [460, 511] on div "Teslong Camera (f007:c999)" at bounding box center [489, 501] width 323 height 20
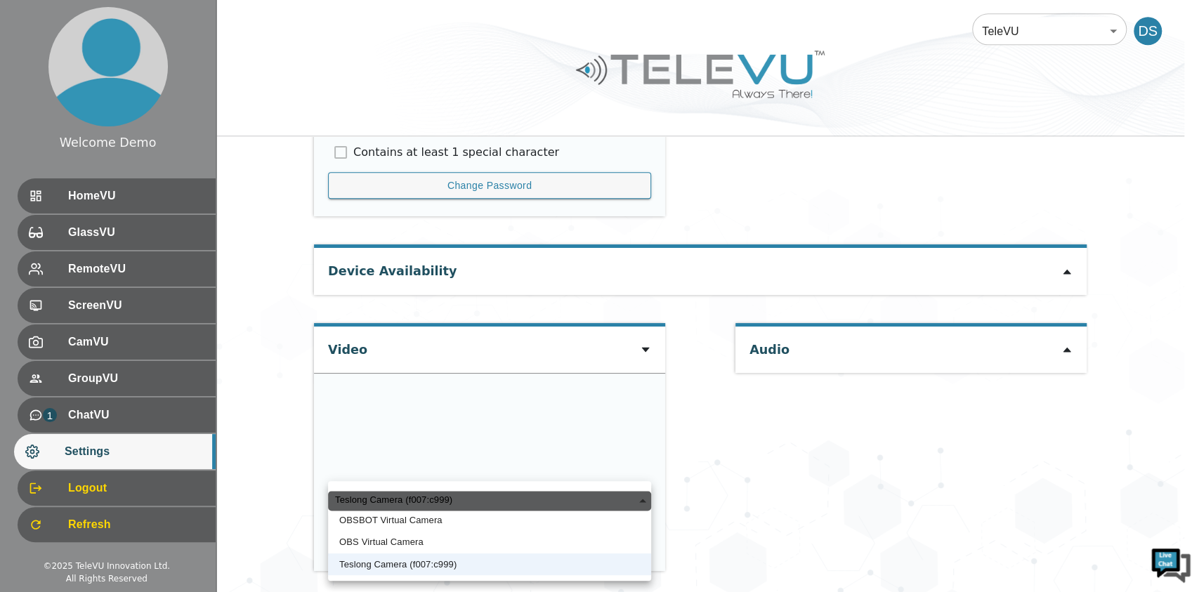
click at [1064, 158] on div at bounding box center [599, 296] width 1199 height 592
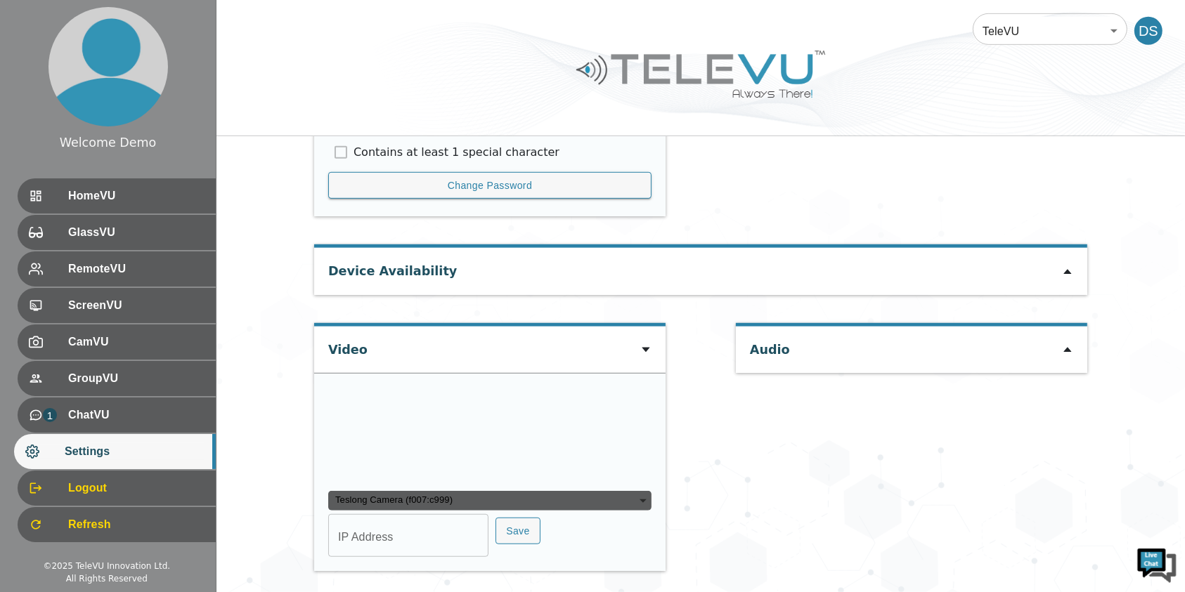
click at [1065, 266] on icon at bounding box center [1067, 271] width 11 height 11
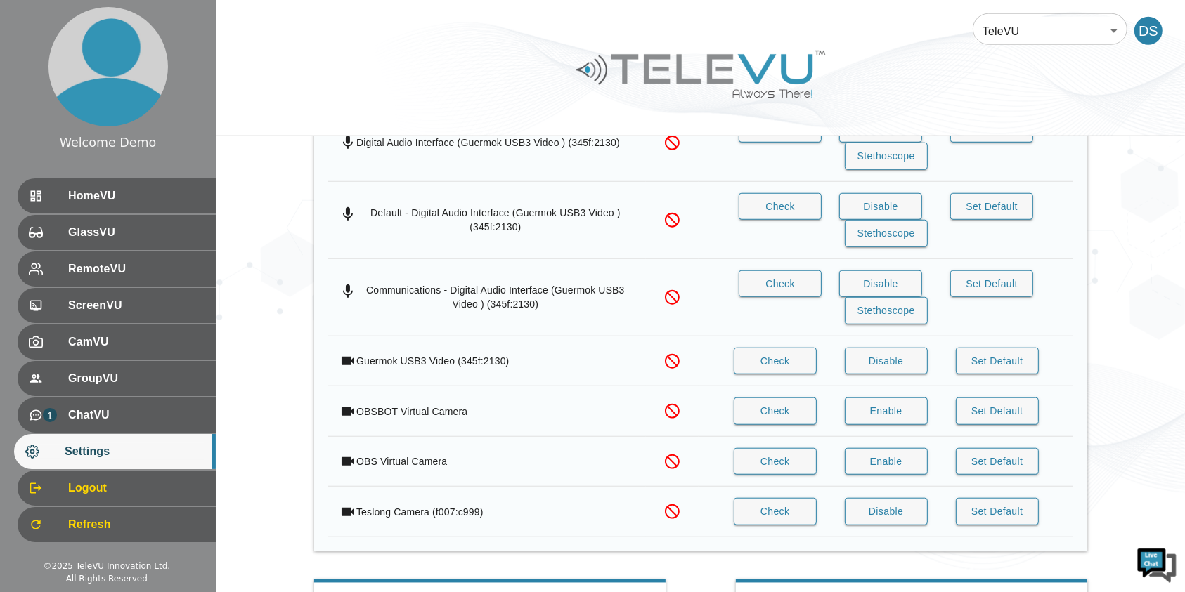
scroll to position [1169, 0]
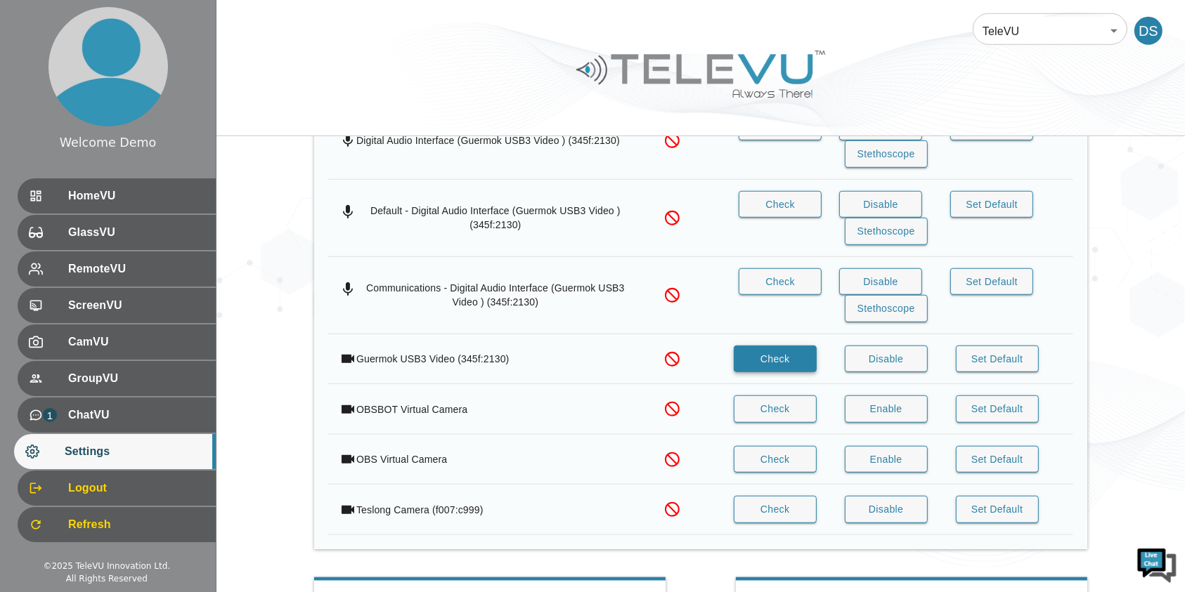
click at [768, 346] on button "Check" at bounding box center [774, 359] width 83 height 27
click at [774, 396] on button "Check" at bounding box center [774, 409] width 83 height 27
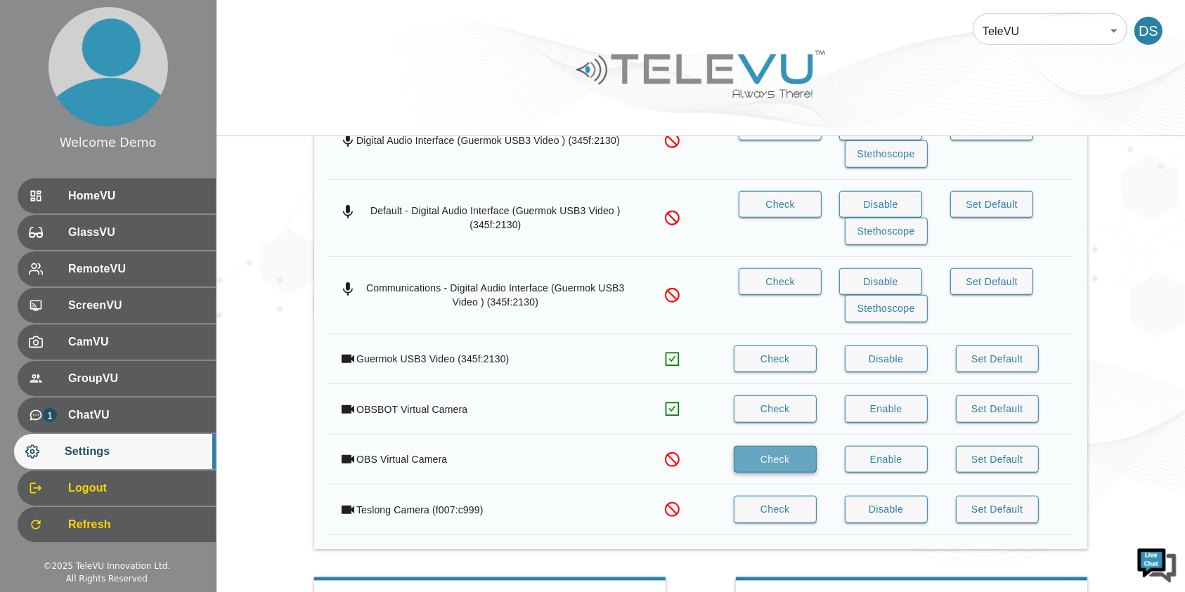
click at [774, 464] on button "Check" at bounding box center [774, 459] width 83 height 27
click at [766, 502] on button "Check" at bounding box center [774, 509] width 83 height 27
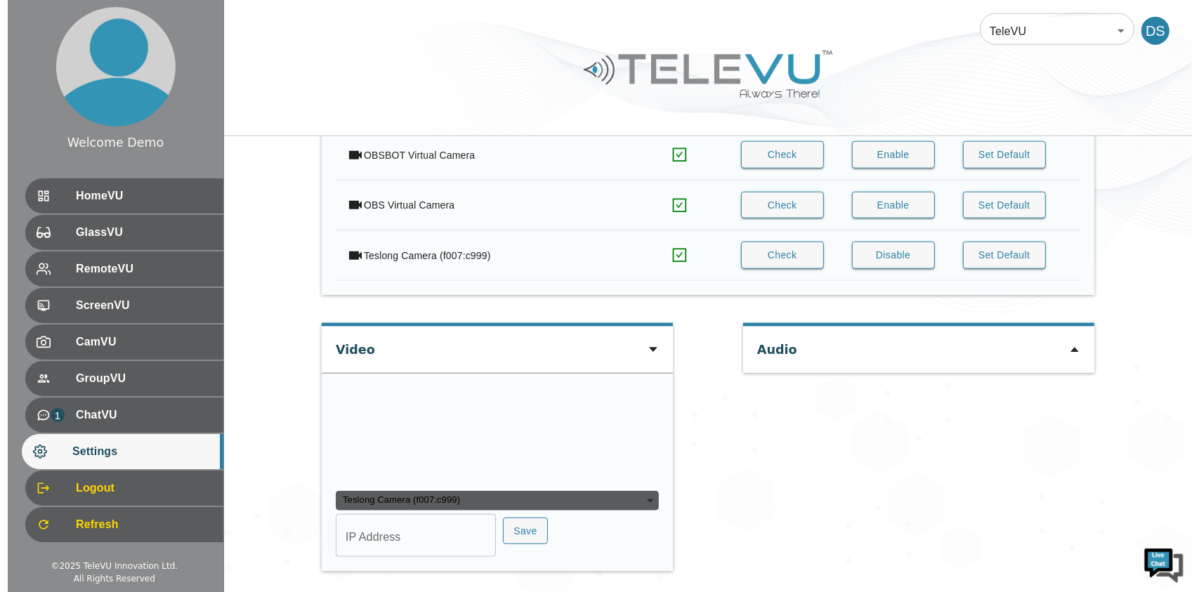
scroll to position [1555, 0]
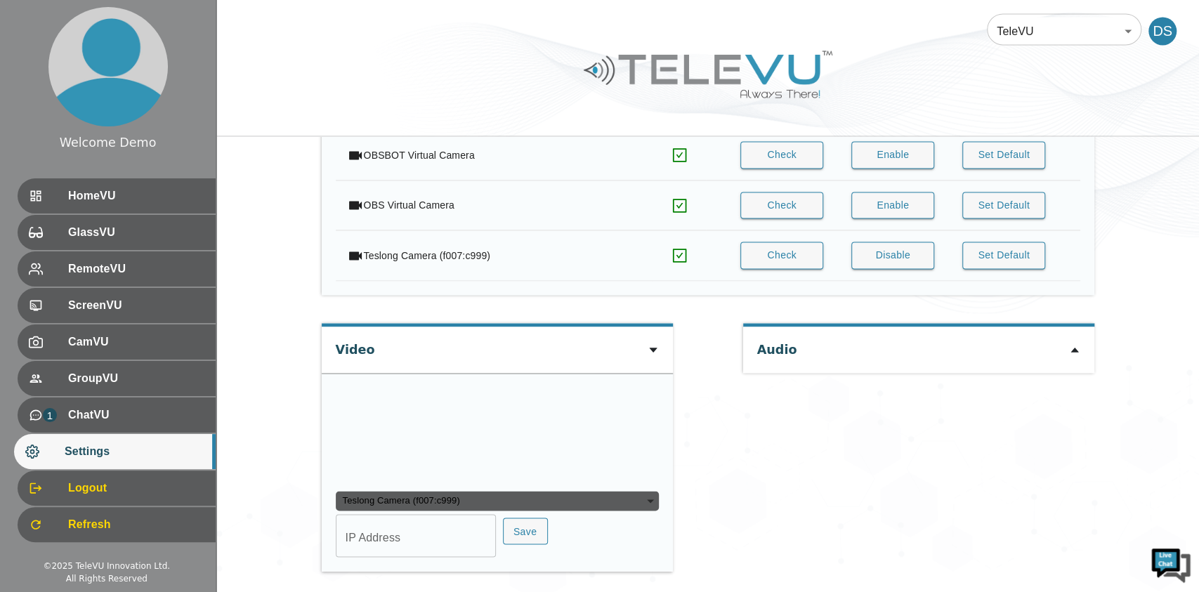
click at [605, 502] on div "Teslong Camera (f007:c999)" at bounding box center [497, 501] width 323 height 20
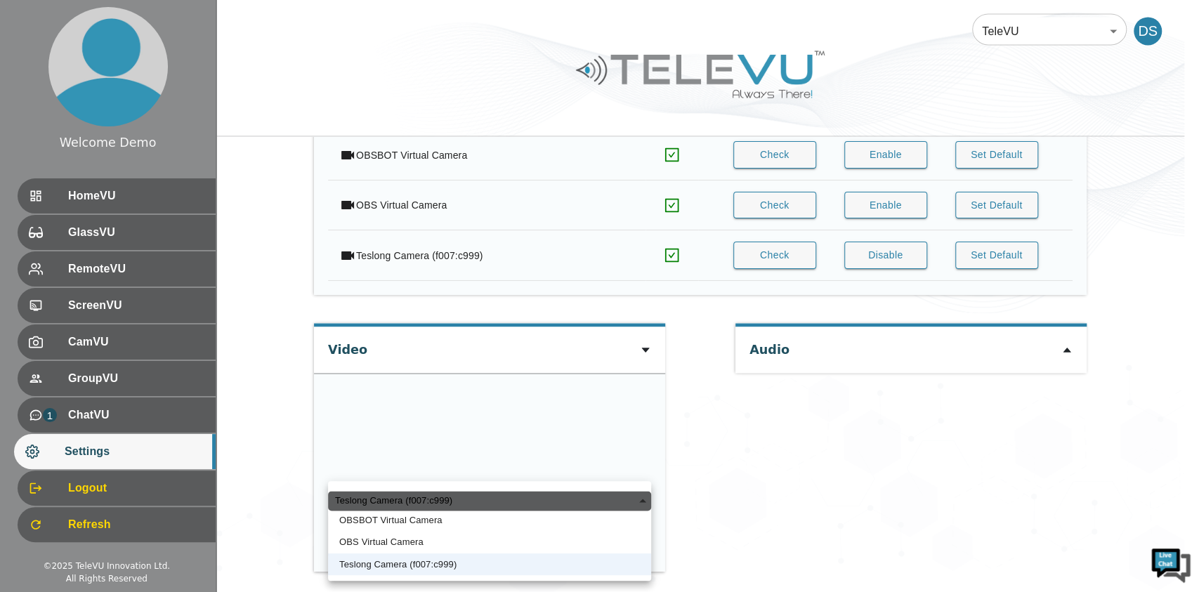
click at [425, 535] on li "OBS Virtual Camera" at bounding box center [489, 542] width 323 height 22
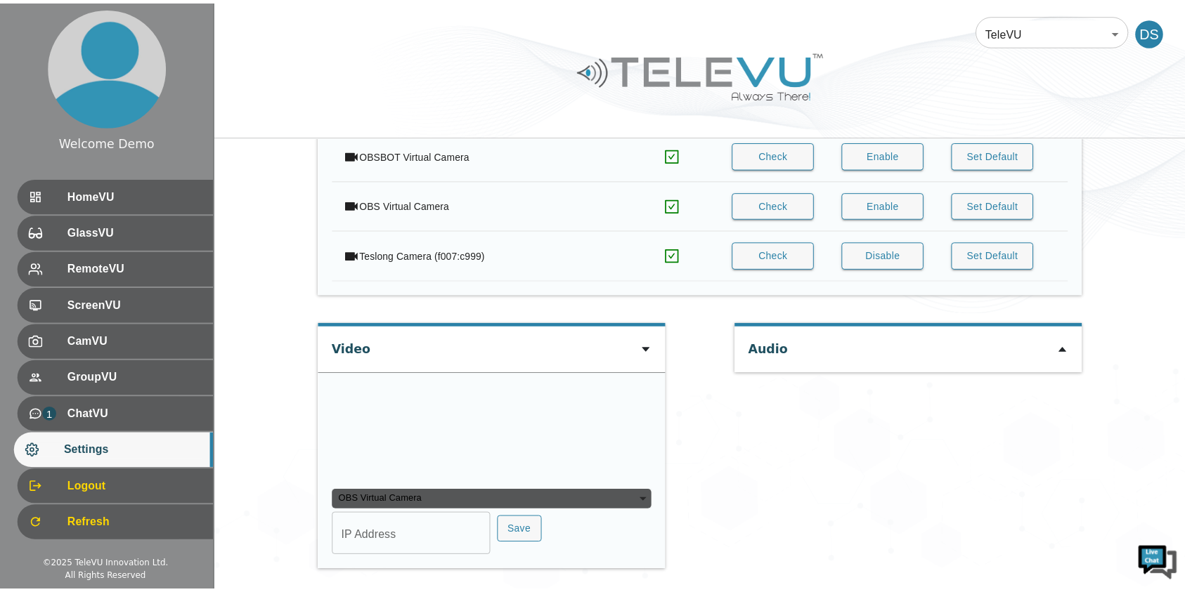
scroll to position [1494, 0]
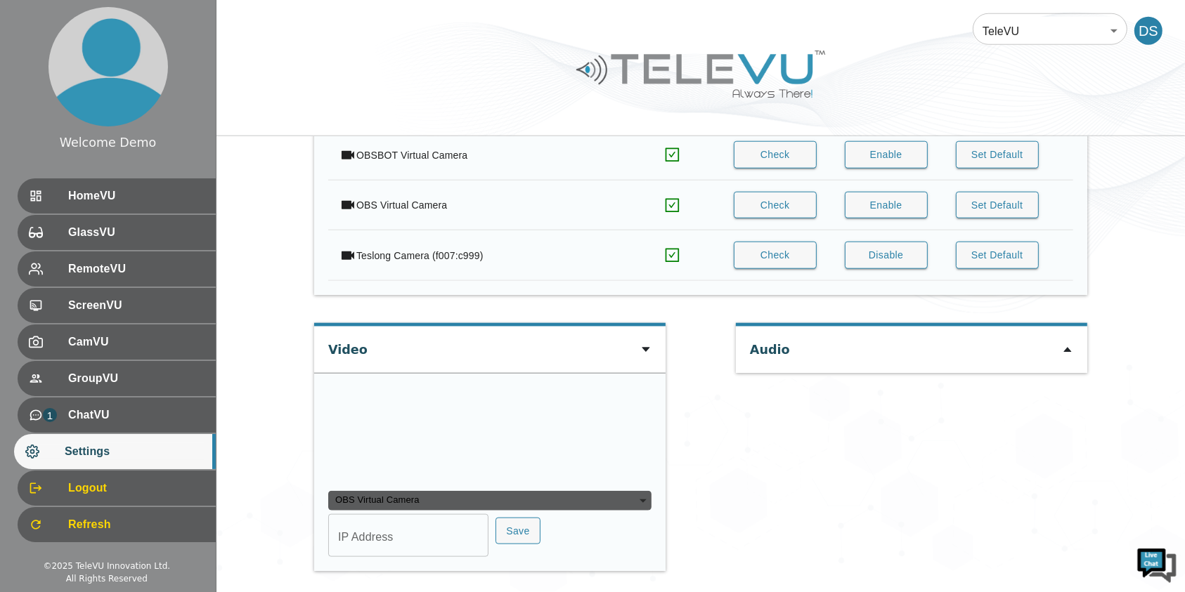
click at [464, 497] on div "OBS Virtual Camera" at bounding box center [489, 501] width 323 height 20
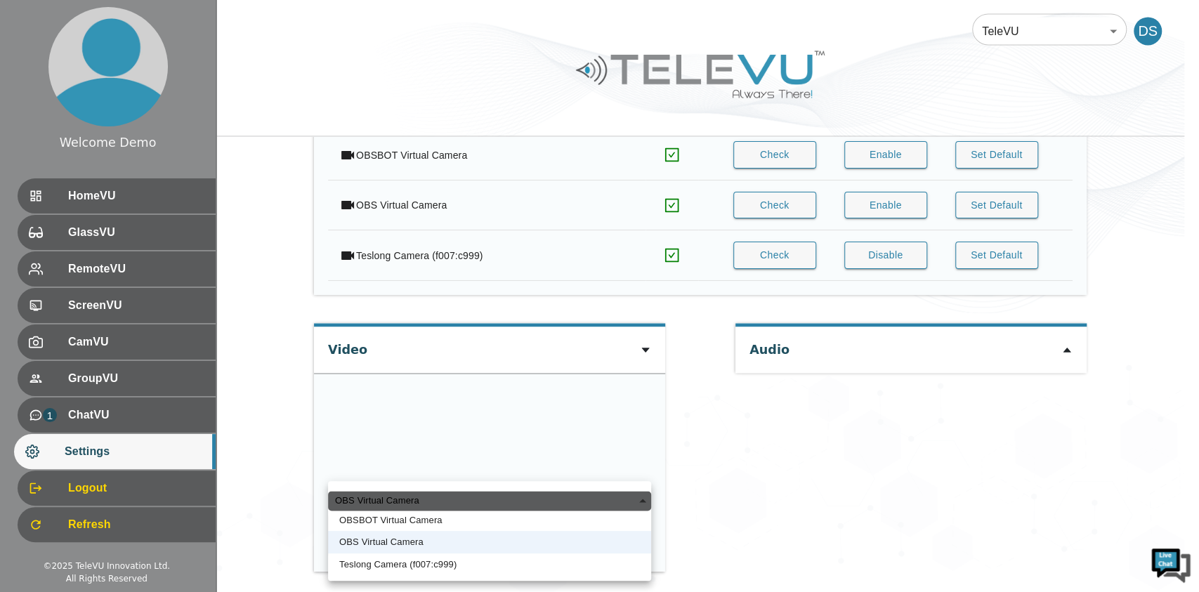
click at [418, 521] on li "OBSBOT Virtual Camera" at bounding box center [489, 520] width 323 height 22
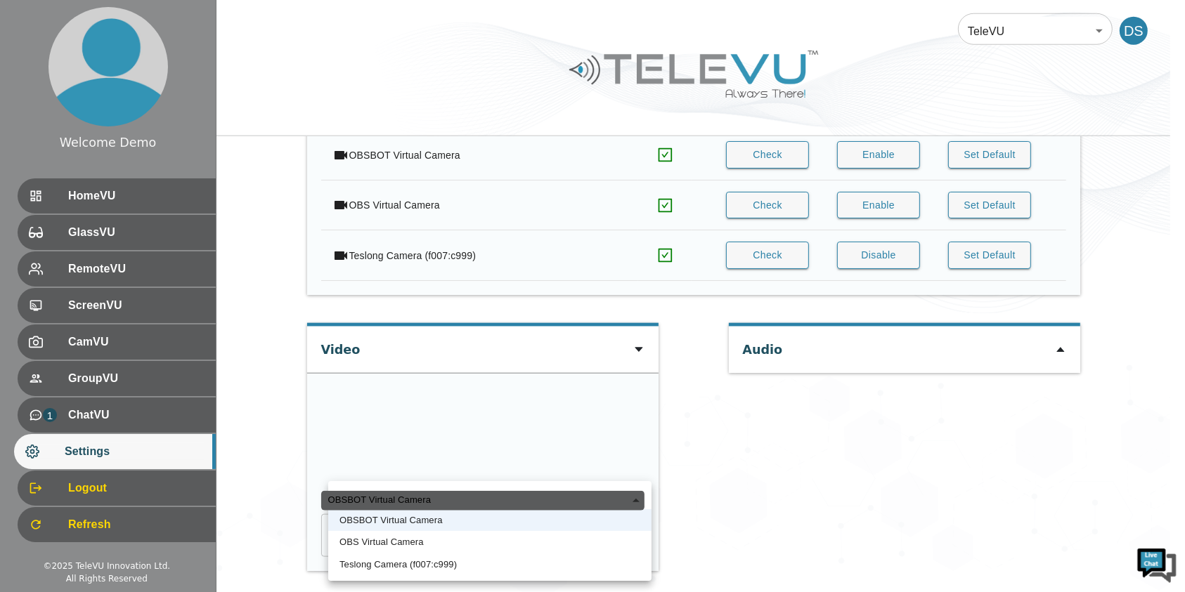
click at [465, 499] on div "OBSBOT Virtual Camera" at bounding box center [482, 501] width 323 height 20
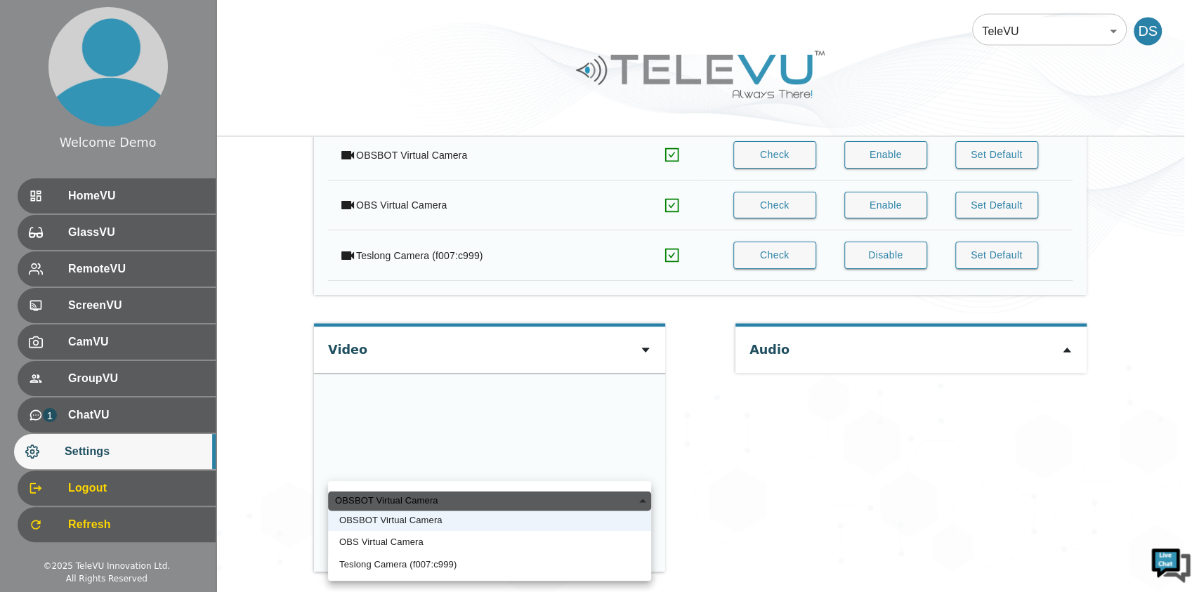
click at [408, 497] on div "OBSBOT Virtual Camera" at bounding box center [489, 501] width 323 height 20
click at [433, 559] on li "Teslong Camera (f007:c999)" at bounding box center [489, 565] width 323 height 22
type input "08eaf70a1a9e406bd0c3dbd155feeee0a7d05abdffd25bcf74f8436f5875976b"
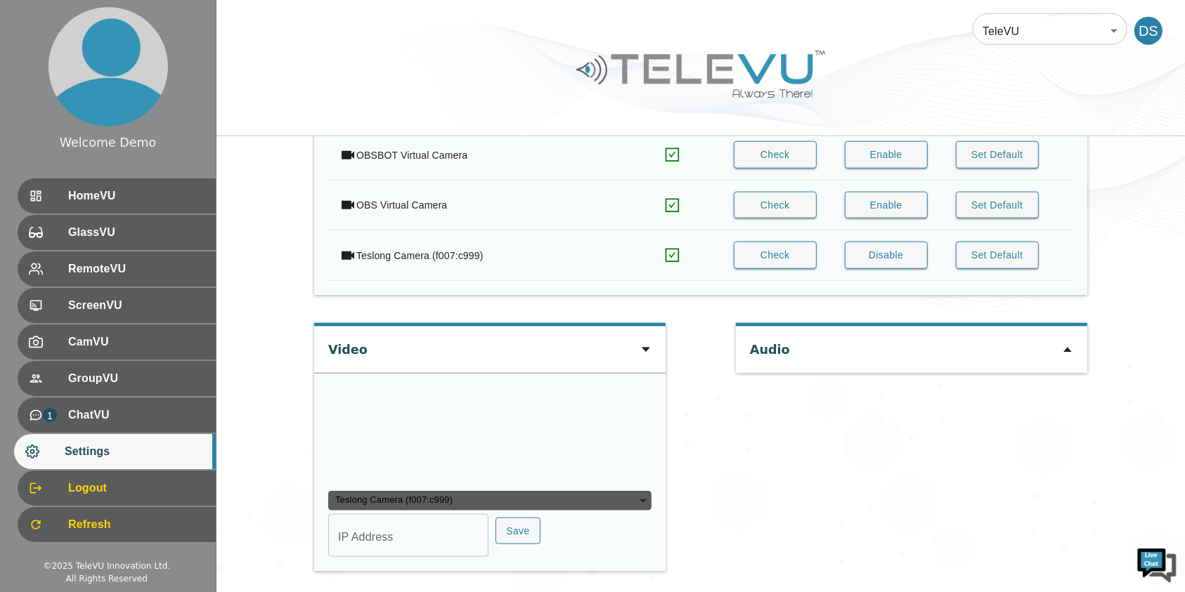
click at [655, 327] on div "Video" at bounding box center [489, 350] width 351 height 46
click at [646, 344] on icon at bounding box center [645, 349] width 11 height 11
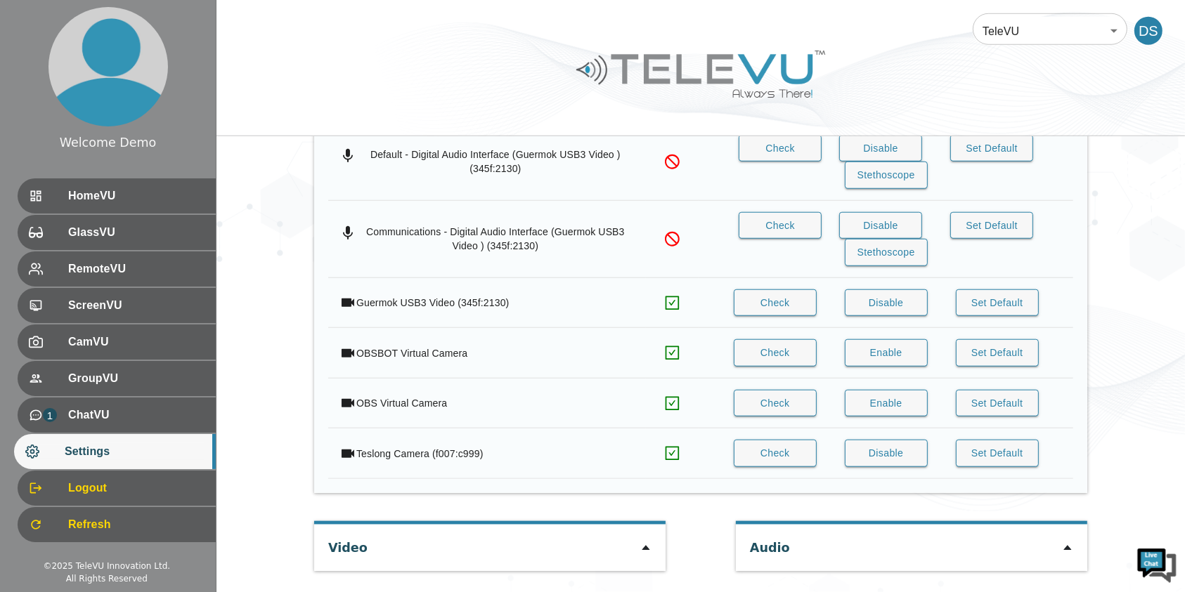
scroll to position [1220, 0]
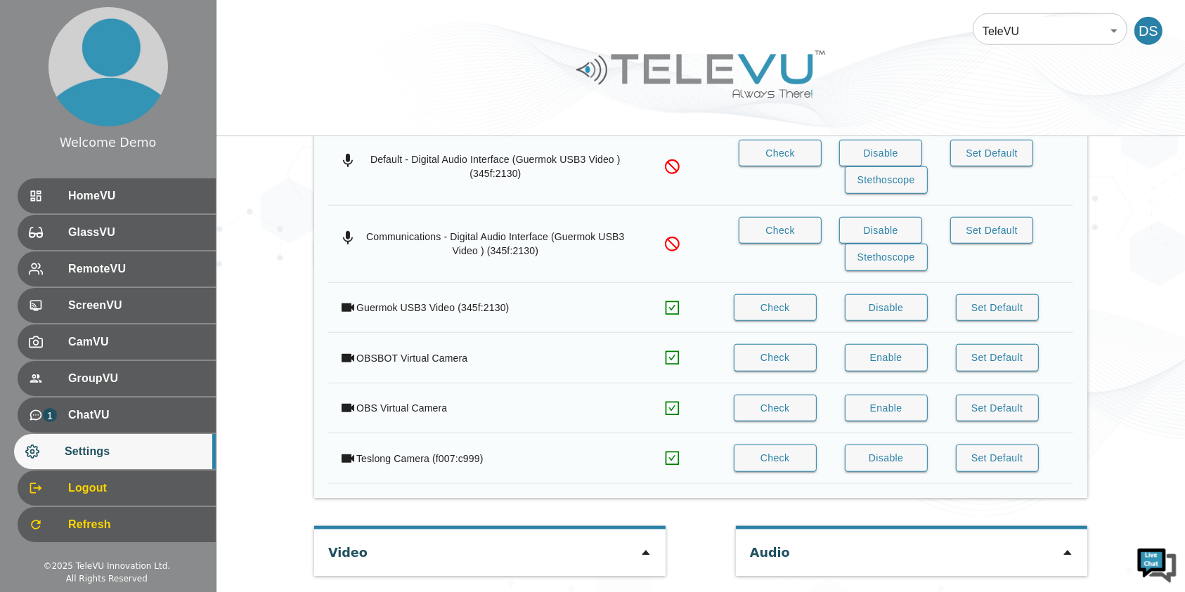
click at [647, 548] on icon at bounding box center [645, 552] width 11 height 11
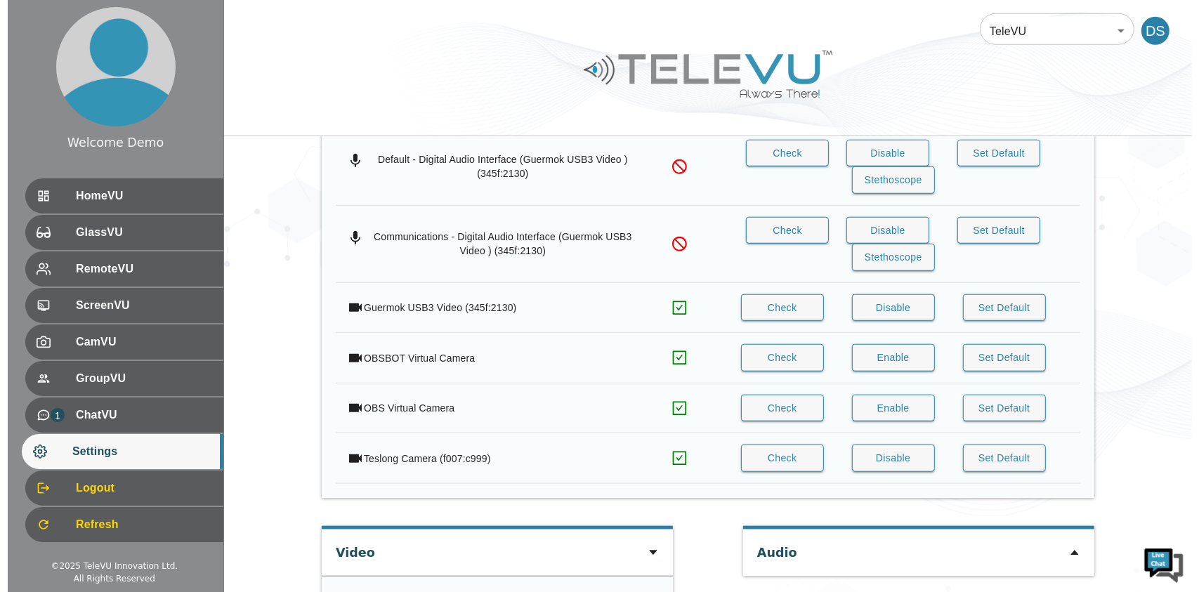
scroll to position [1418, 0]
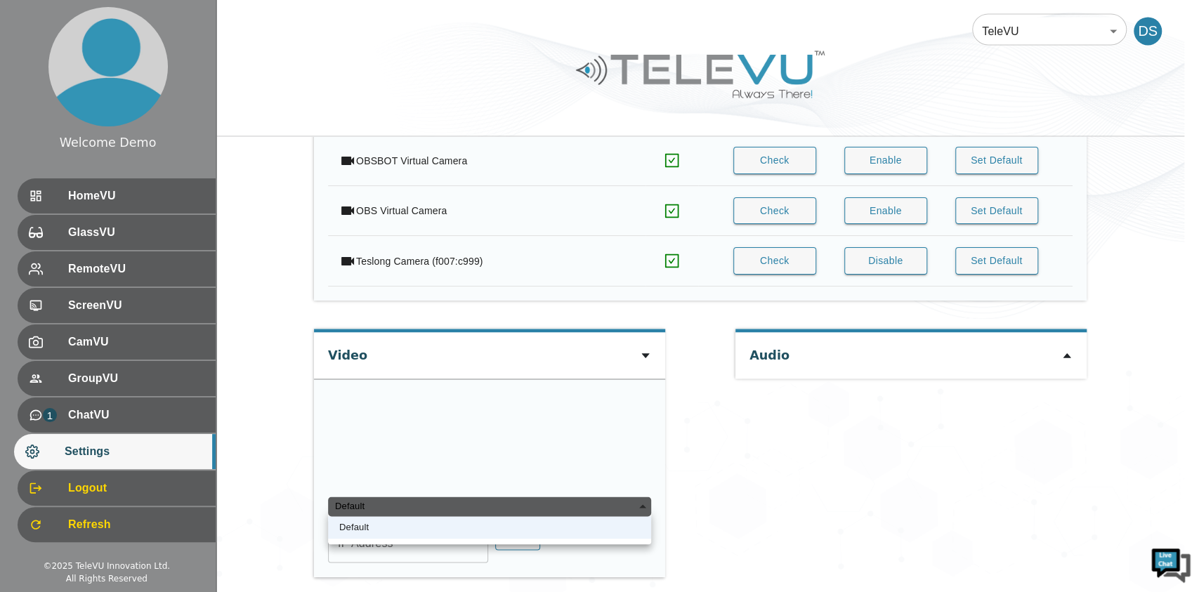
click at [542, 497] on div "Default" at bounding box center [489, 507] width 323 height 20
click at [540, 497] on div "Default" at bounding box center [489, 507] width 323 height 20
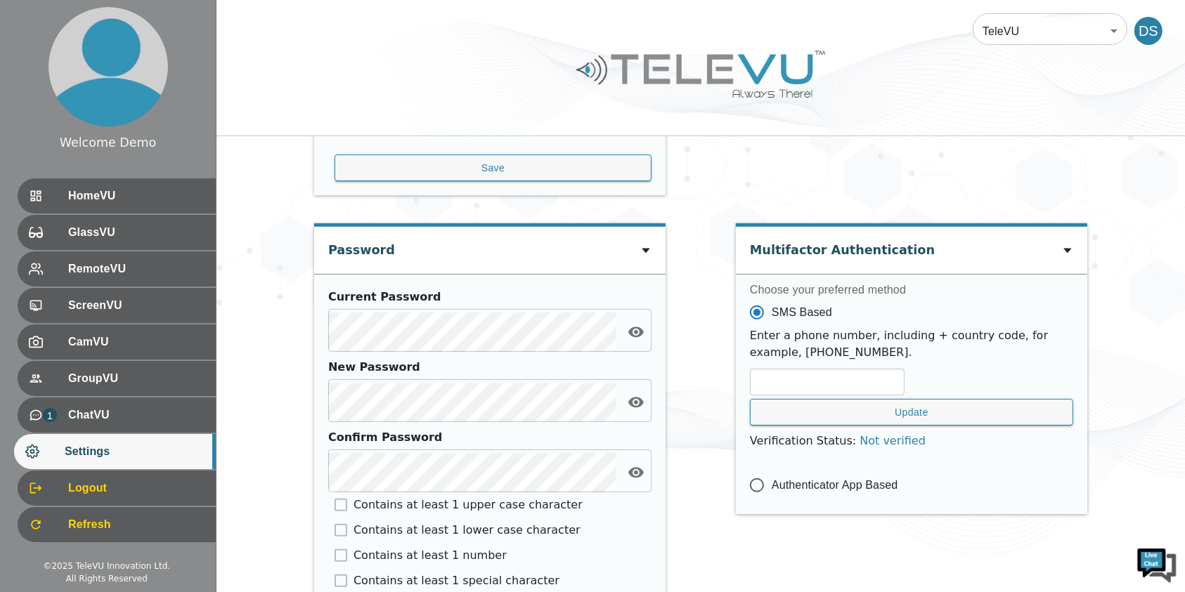
scroll to position [651, 0]
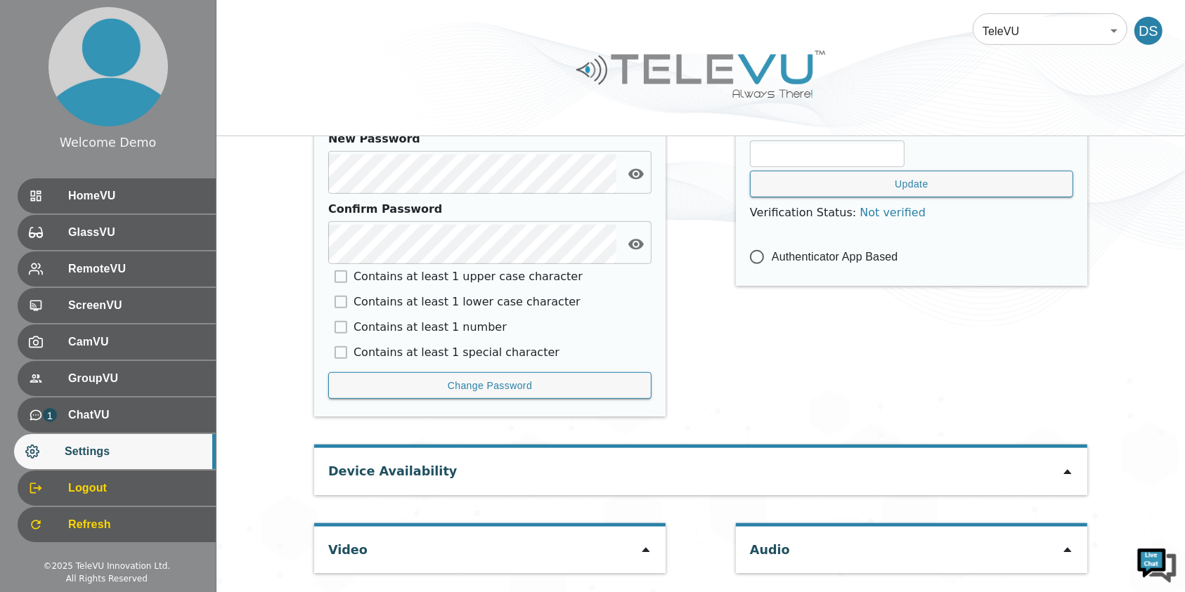
click at [644, 544] on icon at bounding box center [645, 549] width 11 height 11
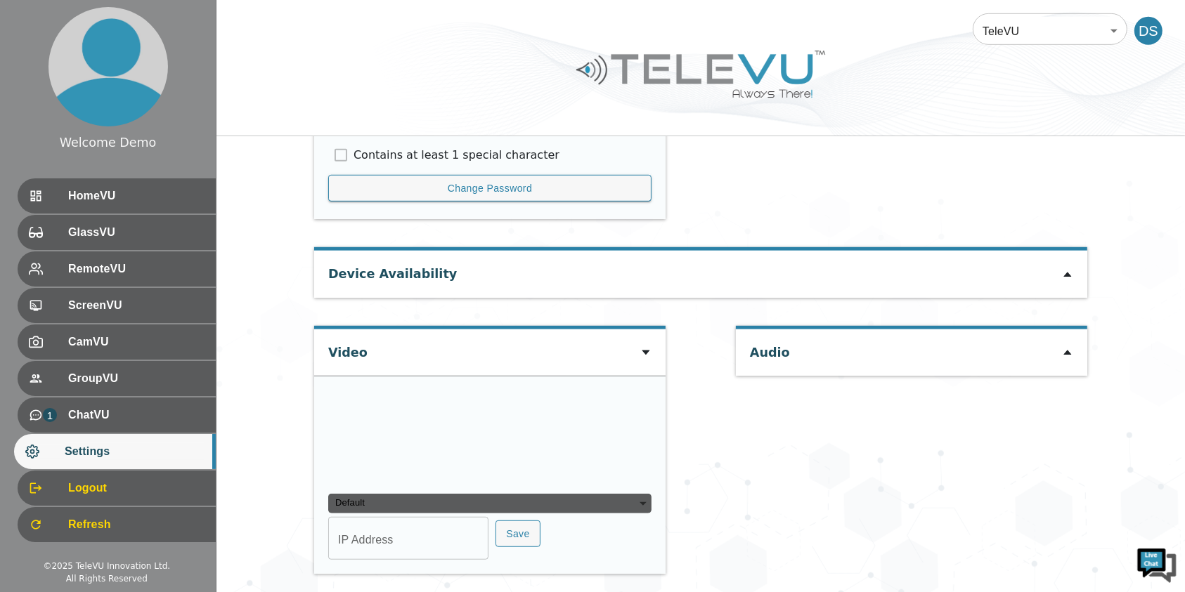
scroll to position [0, 0]
type input "1b2b05724a866c565f7c486066d6f174791c26ec50ae8ee72895bdfc16ebf6d7"
